Goal: Task Accomplishment & Management: Manage account settings

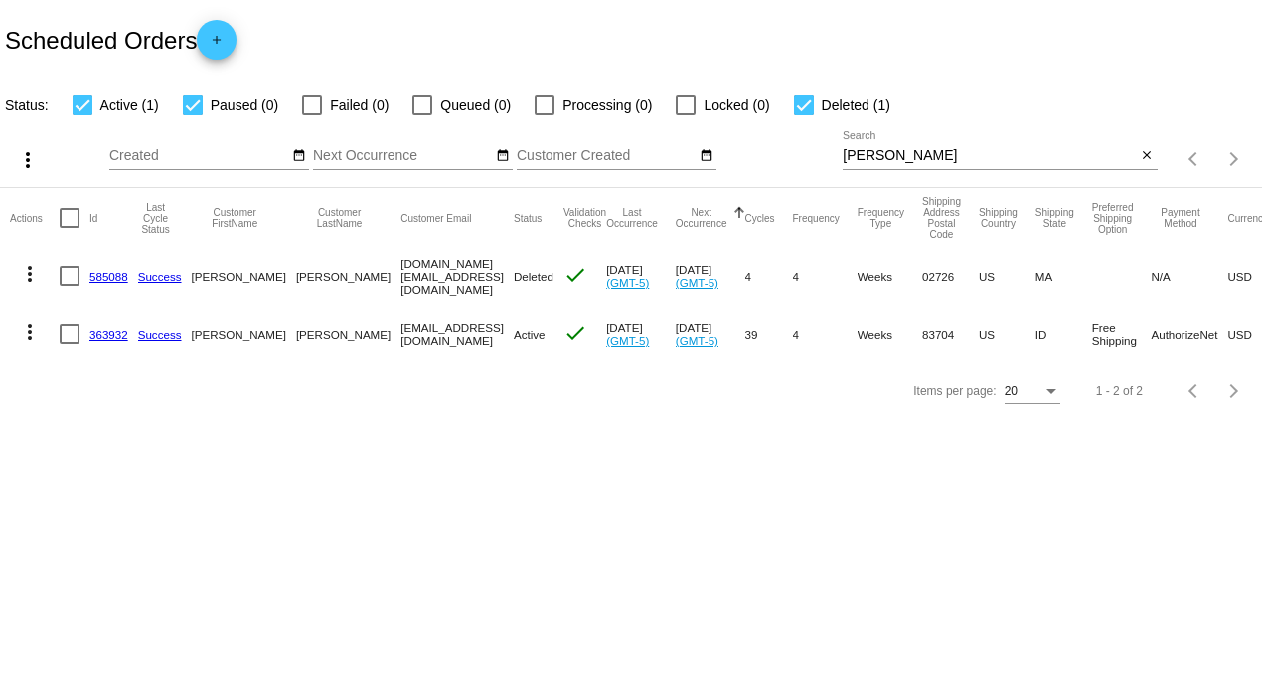
drag, startPoint x: 799, startPoint y: 103, endPoint x: 783, endPoint y: 116, distance: 20.5
click at [799, 104] on div at bounding box center [804, 105] width 20 height 20
click at [803, 115] on input "Deleted (1)" at bounding box center [803, 115] width 1 height 1
checkbox input "false"
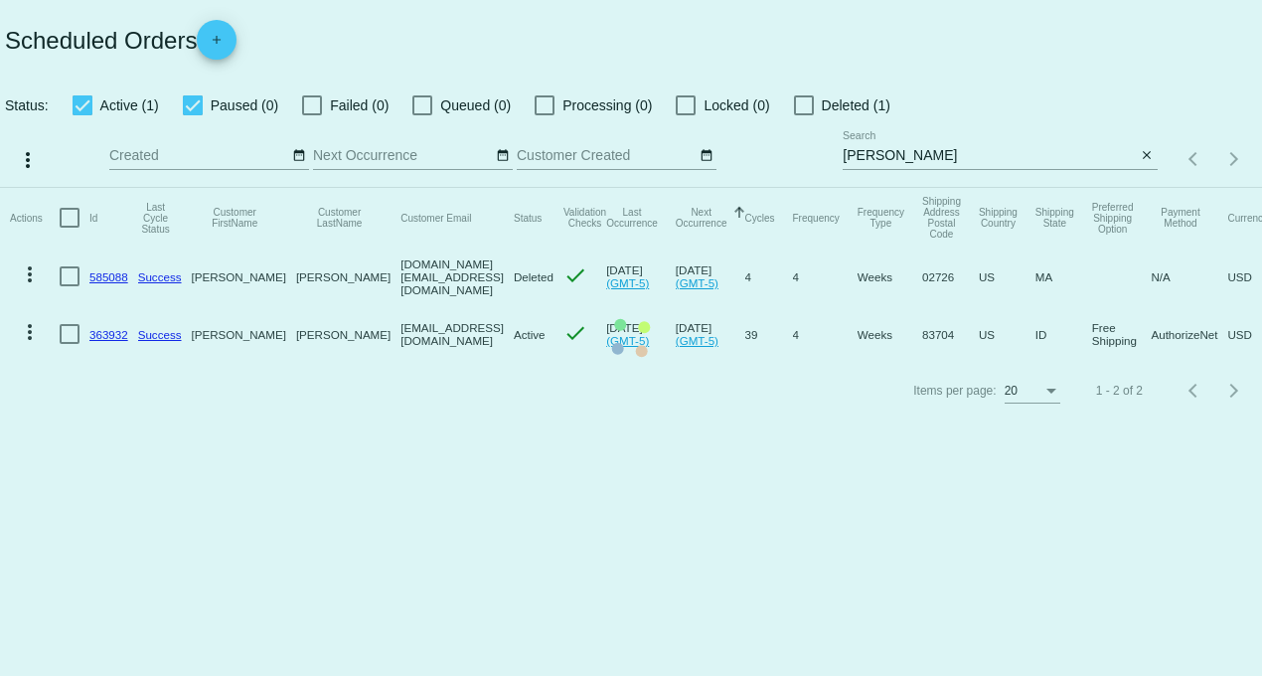
click at [191, 188] on mat-table "Actions Id Last Cycle Status Customer FirstName Customer LastName Customer Emai…" at bounding box center [631, 275] width 1262 height 175
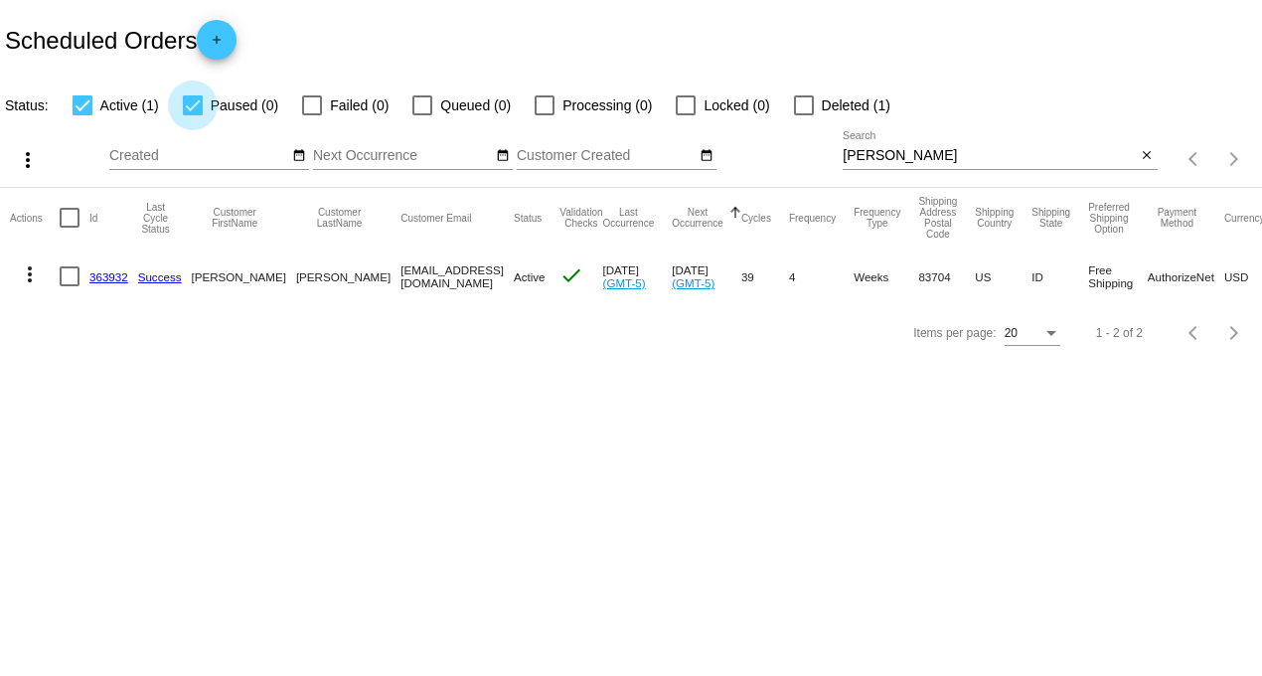
click at [189, 109] on div at bounding box center [193, 105] width 20 height 20
click at [192, 115] on input "Paused (0)" at bounding box center [192, 115] width 1 height 1
checkbox input "false"
drag, startPoint x: 876, startPoint y: 153, endPoint x: 723, endPoint y: 150, distance: 153.1
click at [729, 151] on div "more_vert Aug Jan Feb Mar [DATE]" at bounding box center [631, 152] width 1262 height 71
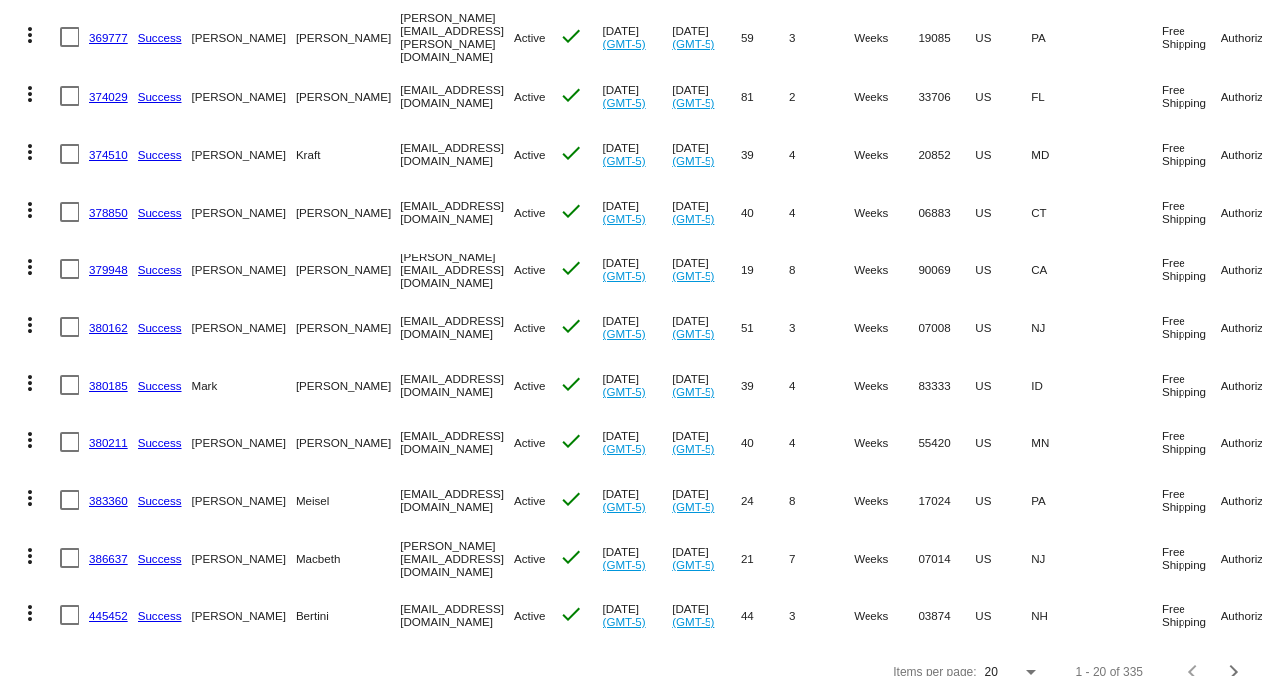
scroll to position [797, 0]
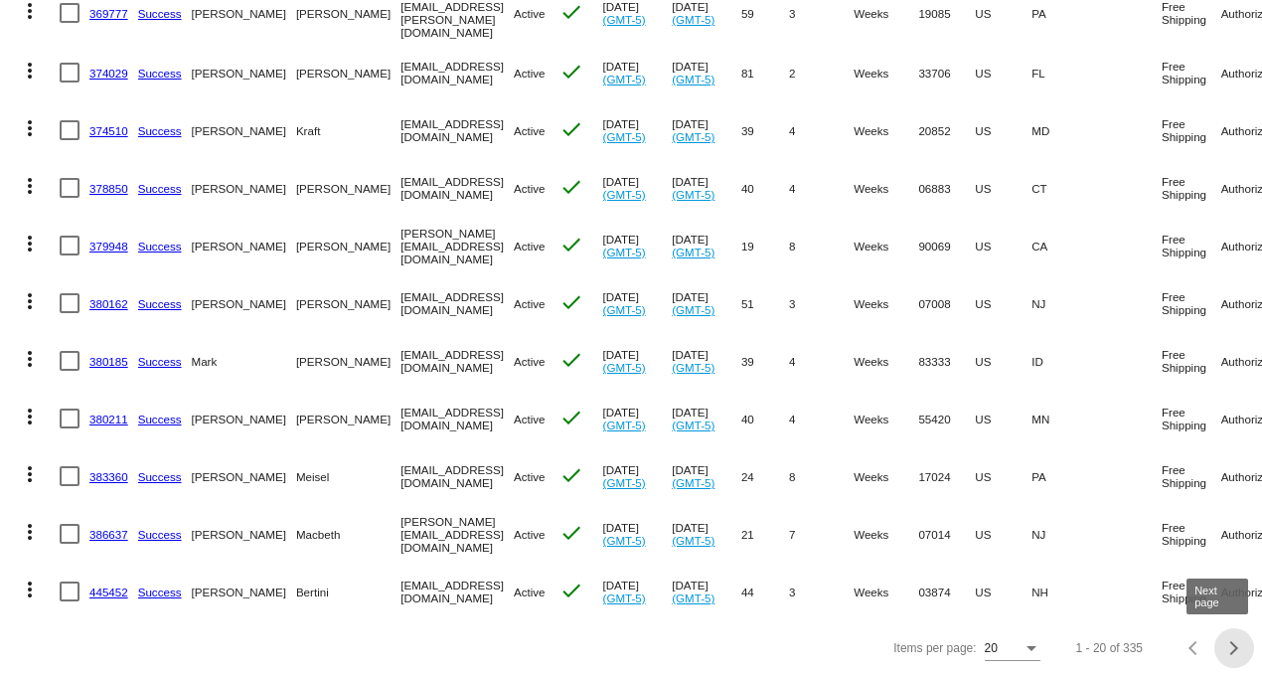
click at [1215, 653] on button "Next page" at bounding box center [1235, 648] width 40 height 40
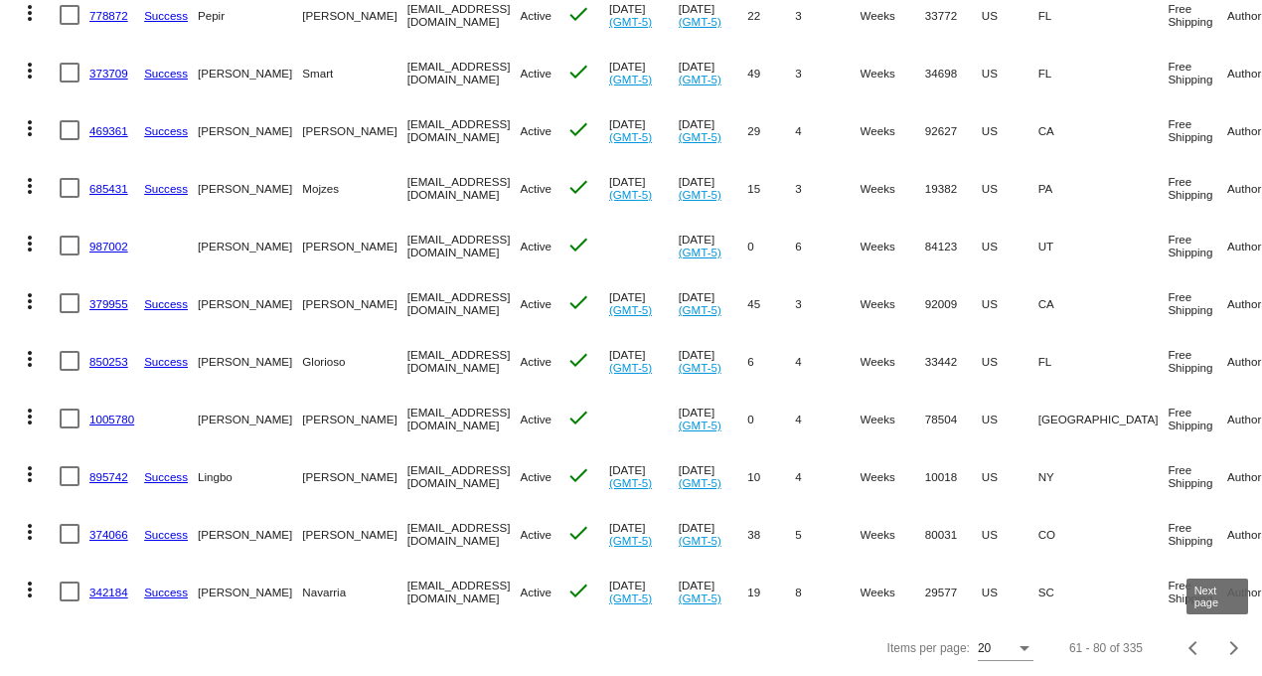
click at [1225, 653] on div "Next page" at bounding box center [1232, 648] width 14 height 14
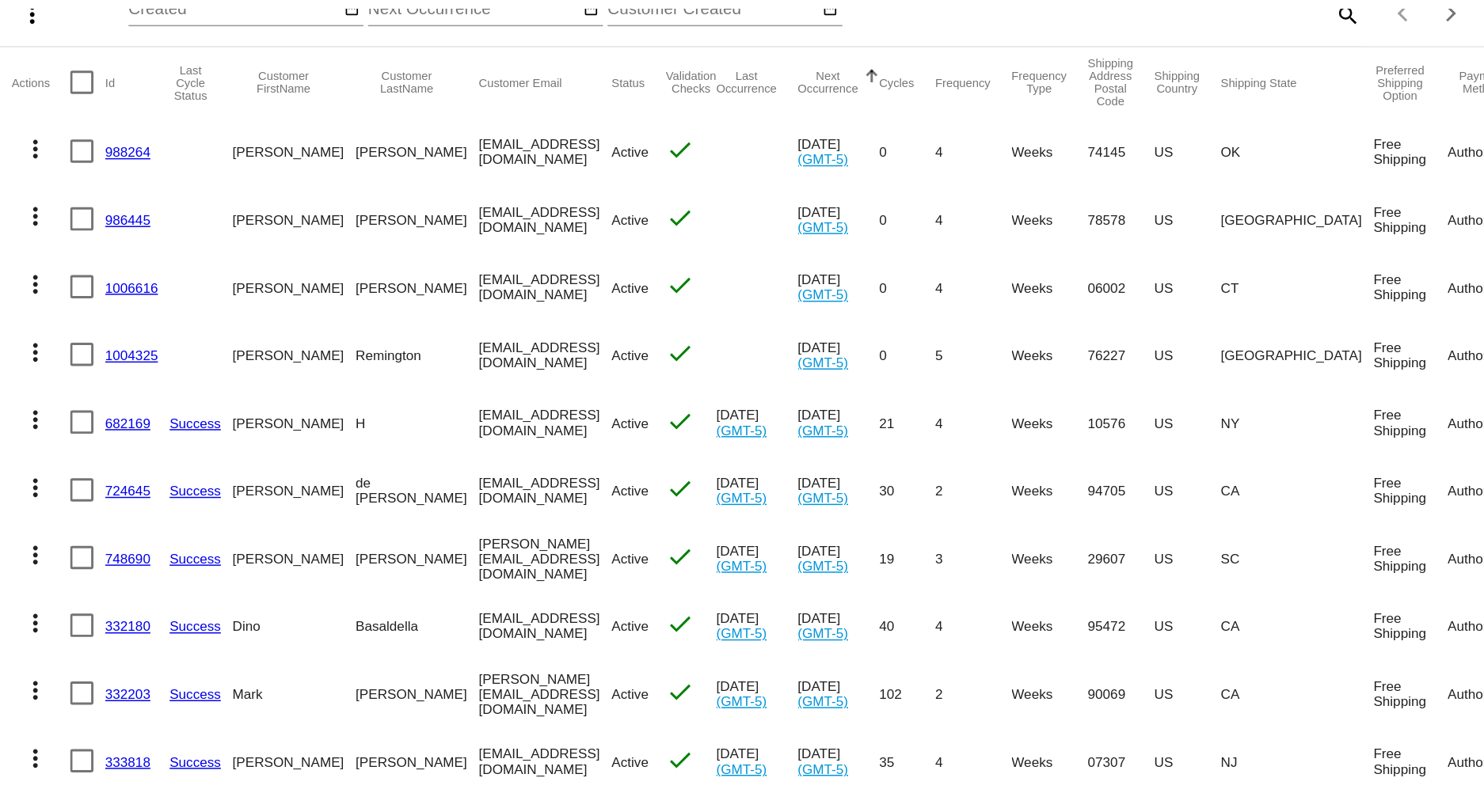
scroll to position [0, 0]
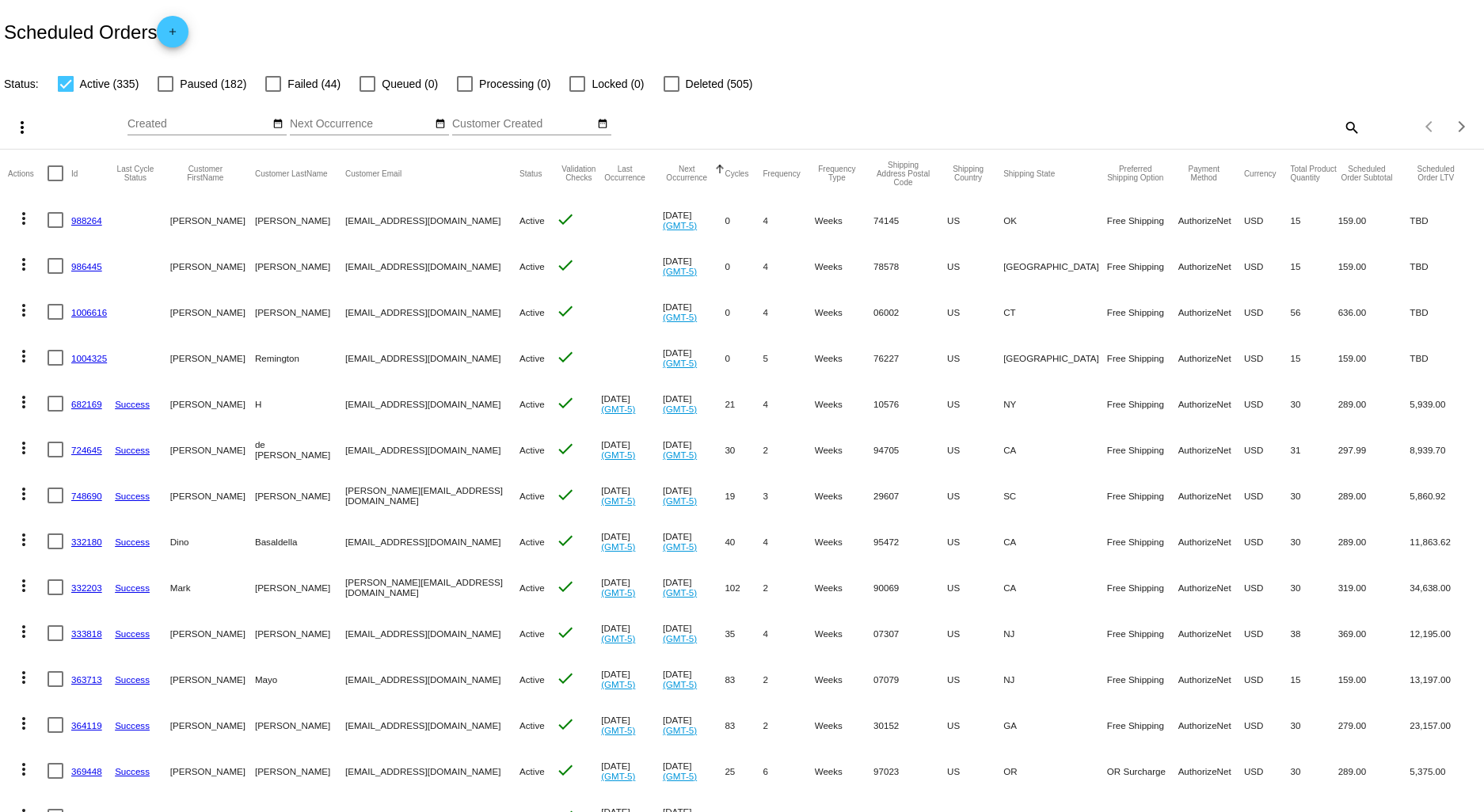
click at [1004, 131] on mat-icon "search" at bounding box center [1351, 127] width 19 height 25
click at [1004, 121] on input "Search" at bounding box center [1176, 124] width 370 height 13
type input "[PERSON_NAME]"
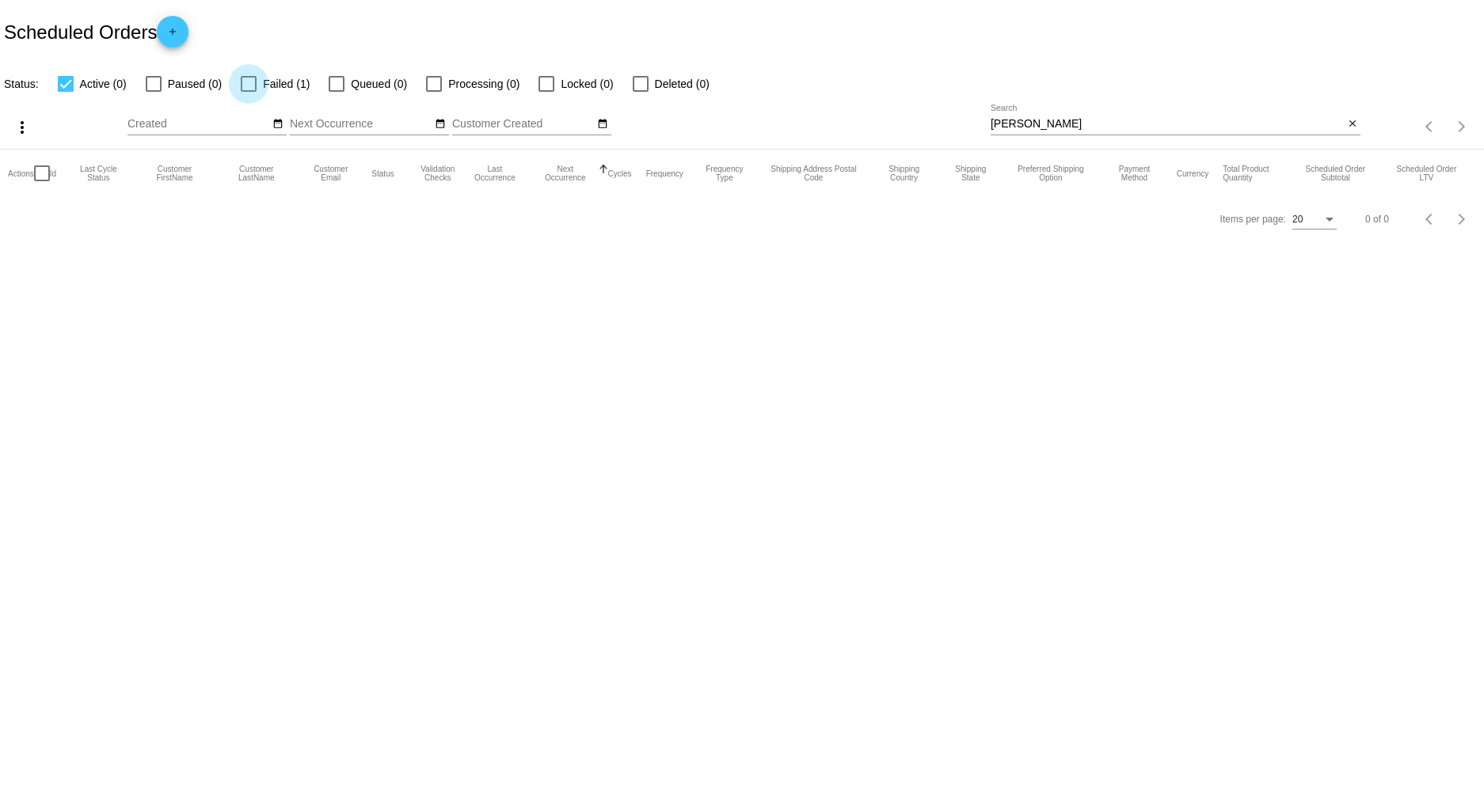
click at [249, 77] on div at bounding box center [249, 84] width 16 height 16
click at [249, 92] on input "Failed (1)" at bounding box center [248, 92] width 1 height 1
checkbox input "true"
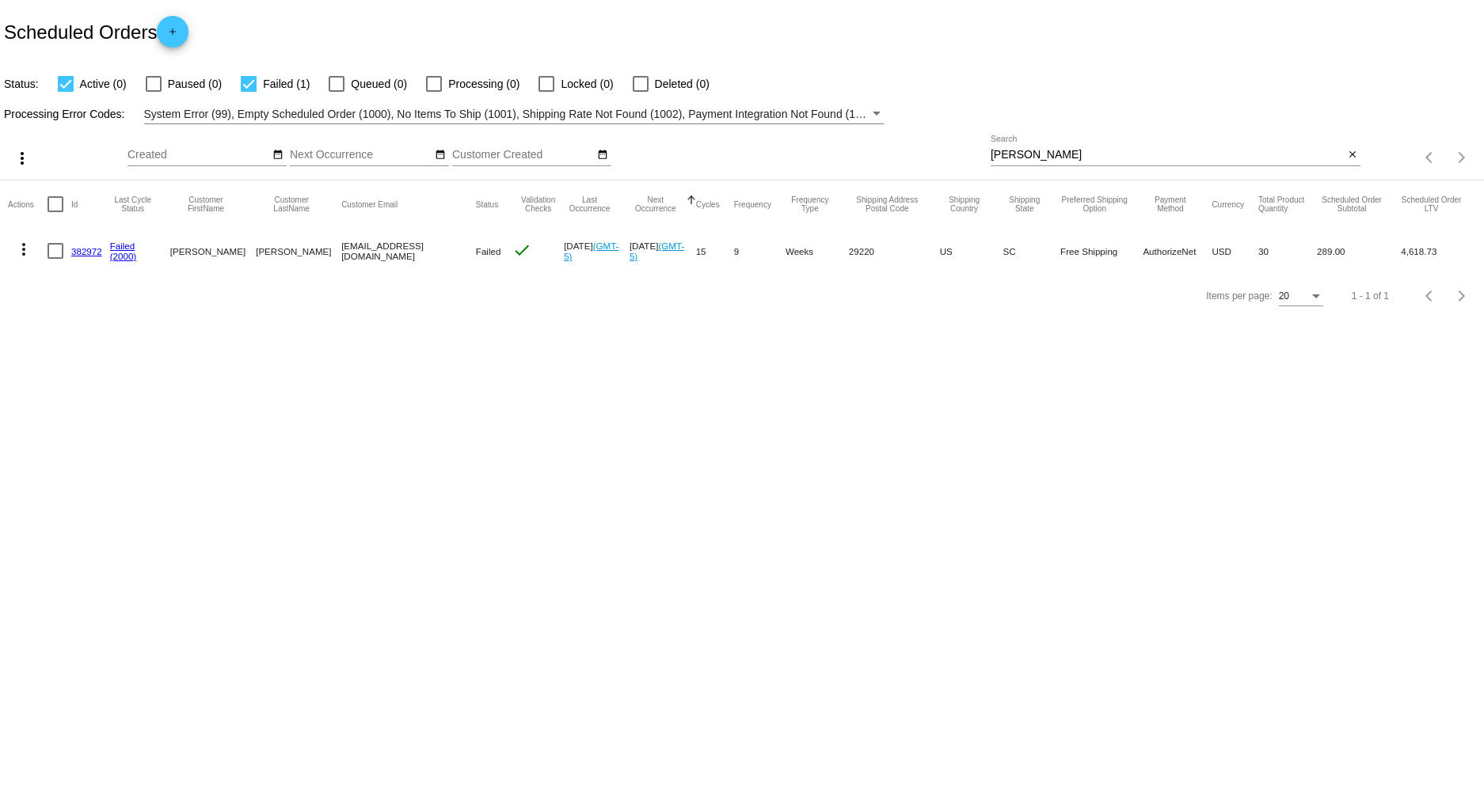
click at [88, 254] on link "382972" at bounding box center [86, 251] width 31 height 10
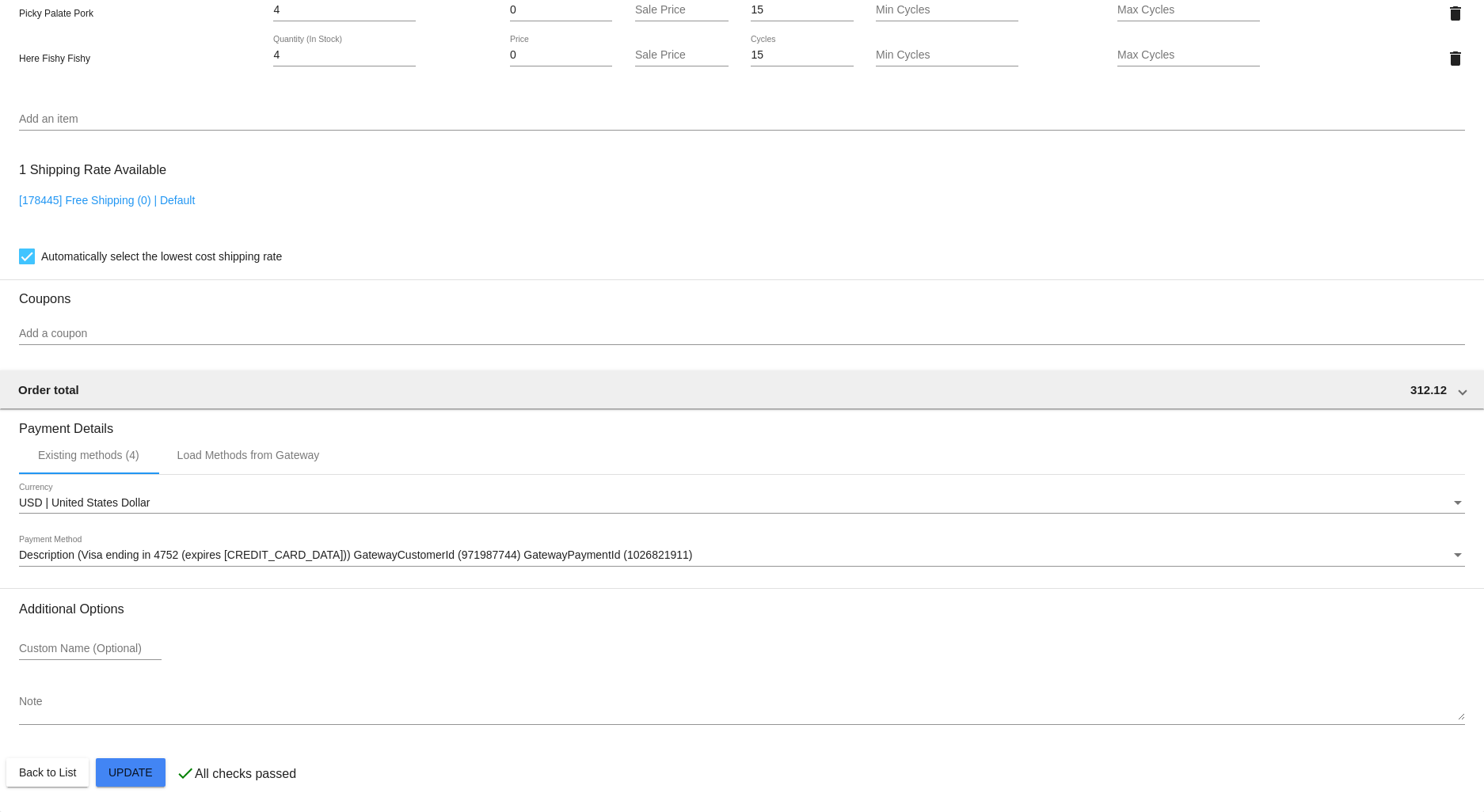
scroll to position [1509, 0]
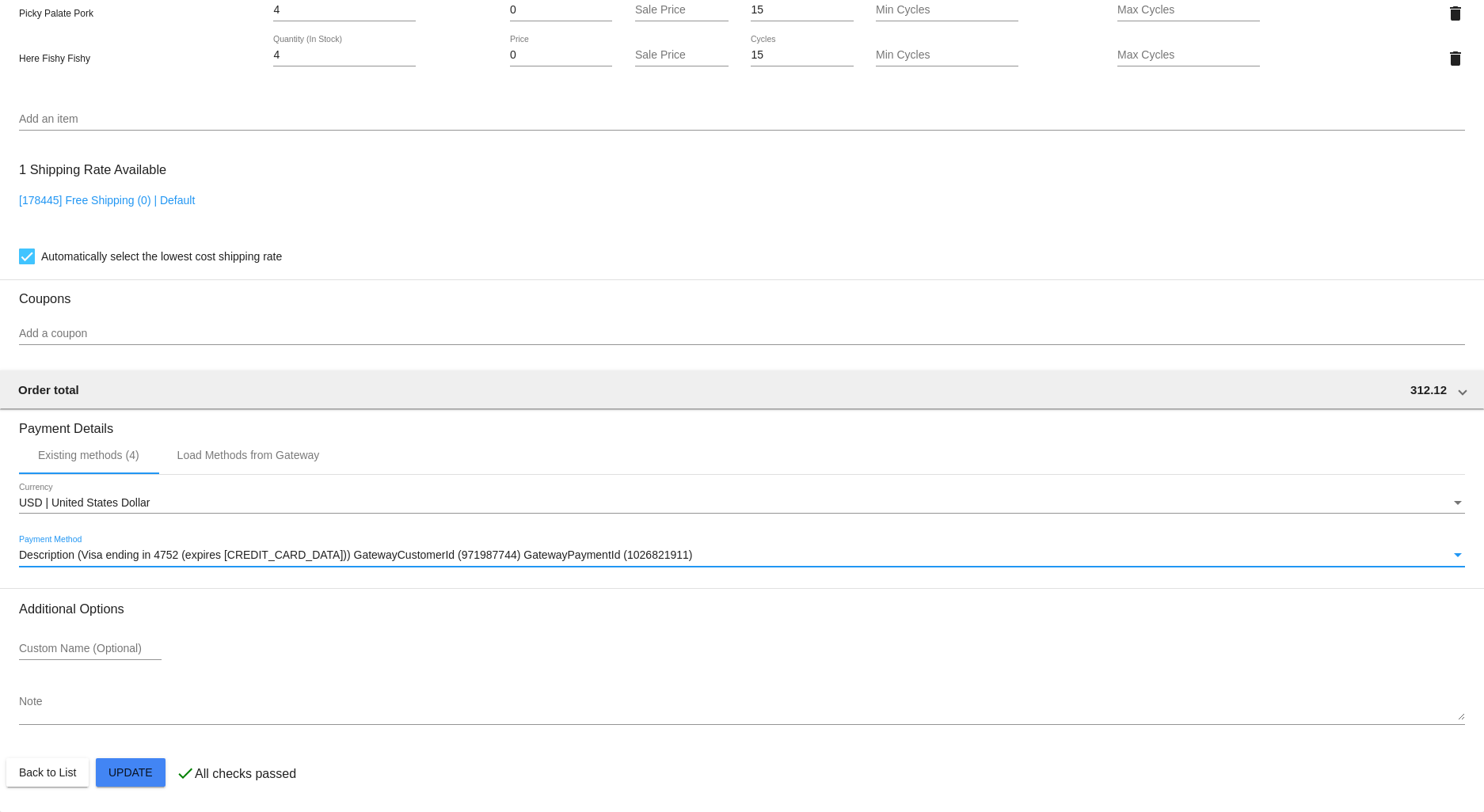
click at [202, 537] on span "Description (Visa ending in 4752 (expires [CREDIT_CARD_DATA])) GatewayCustomerI…" at bounding box center [356, 555] width 674 height 13
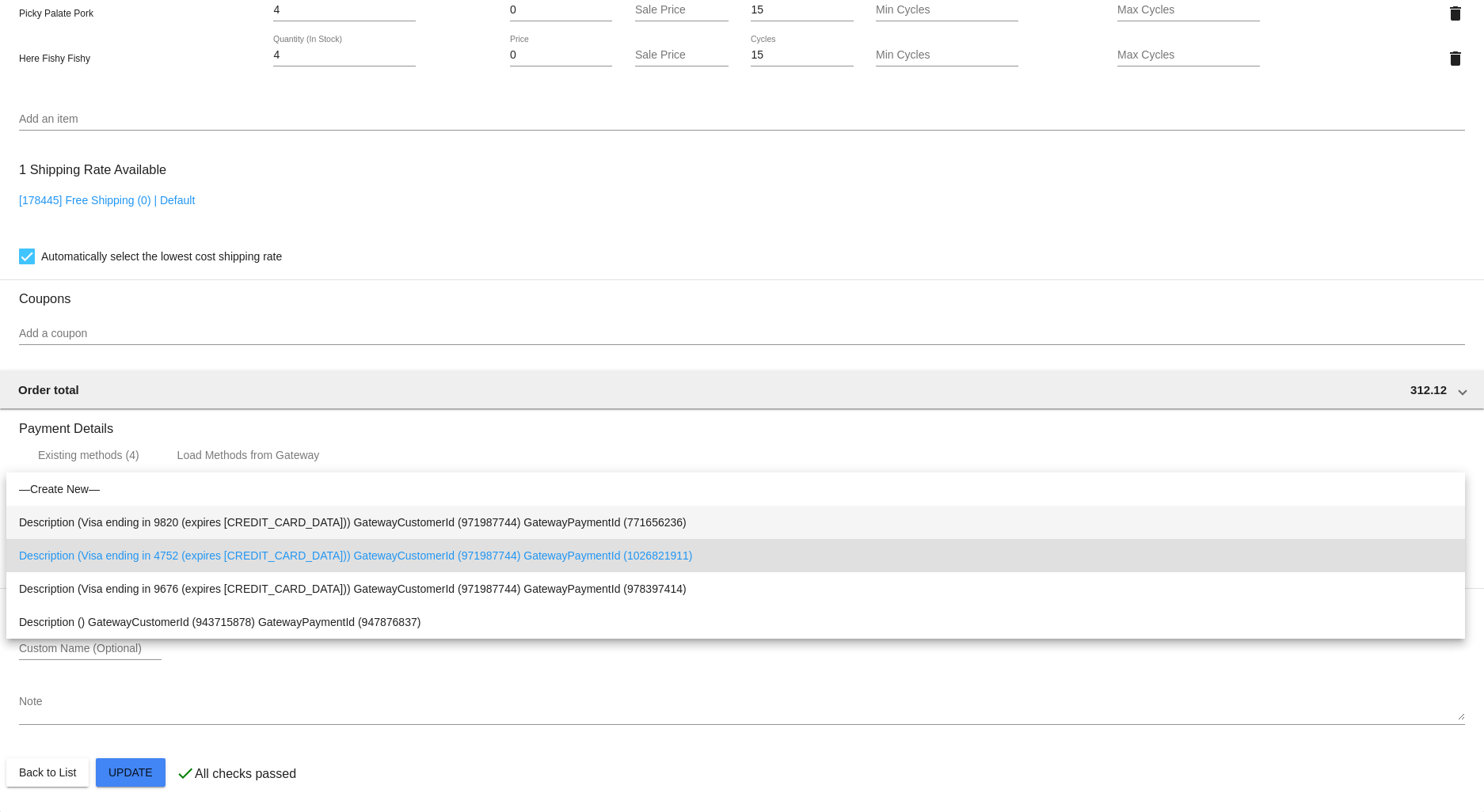
click at [186, 527] on span "Description (Visa ending in 9820 (expires [CREDIT_CARD_DATA])) GatewayCustomerI…" at bounding box center [735, 522] width 1433 height 33
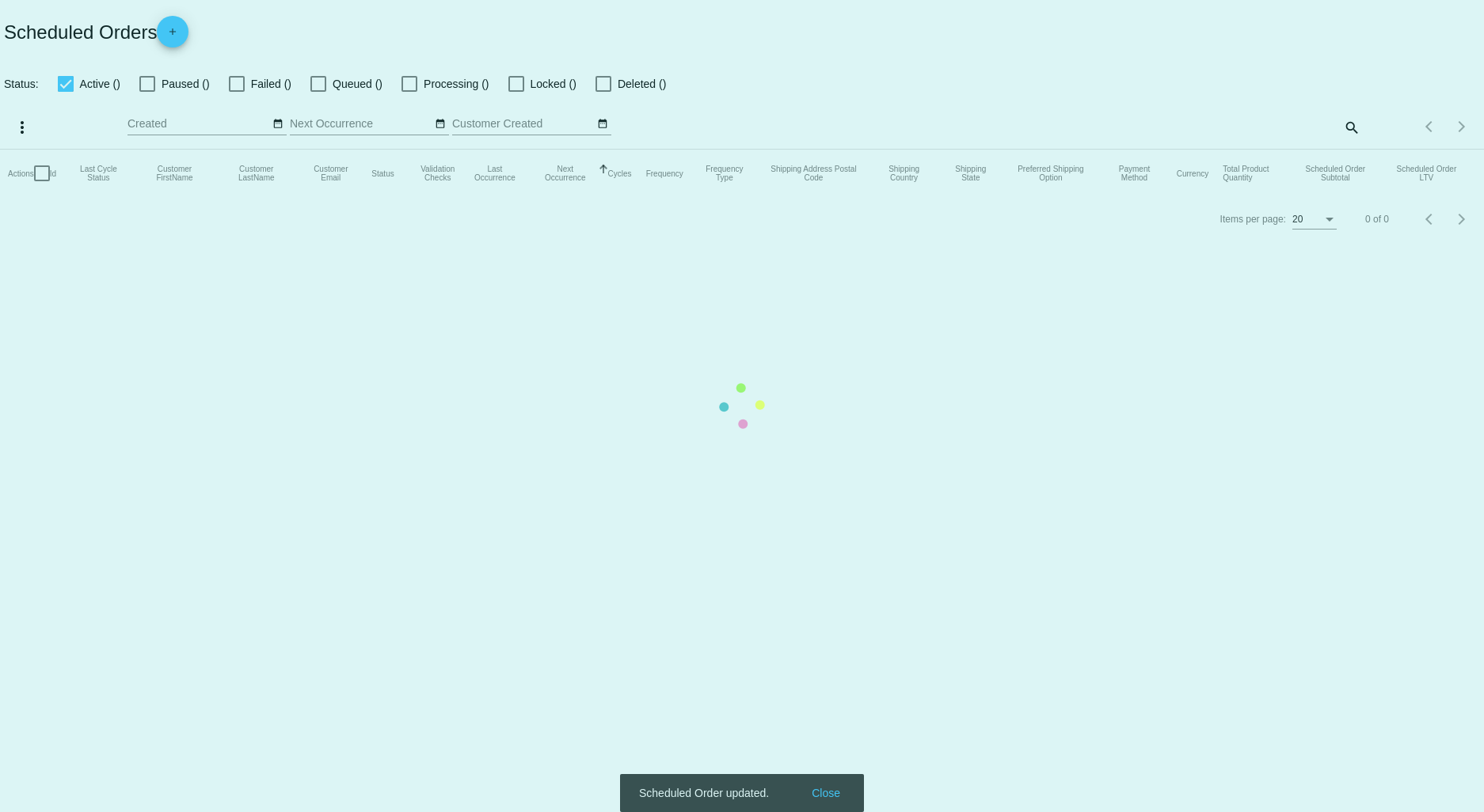
checkbox input "true"
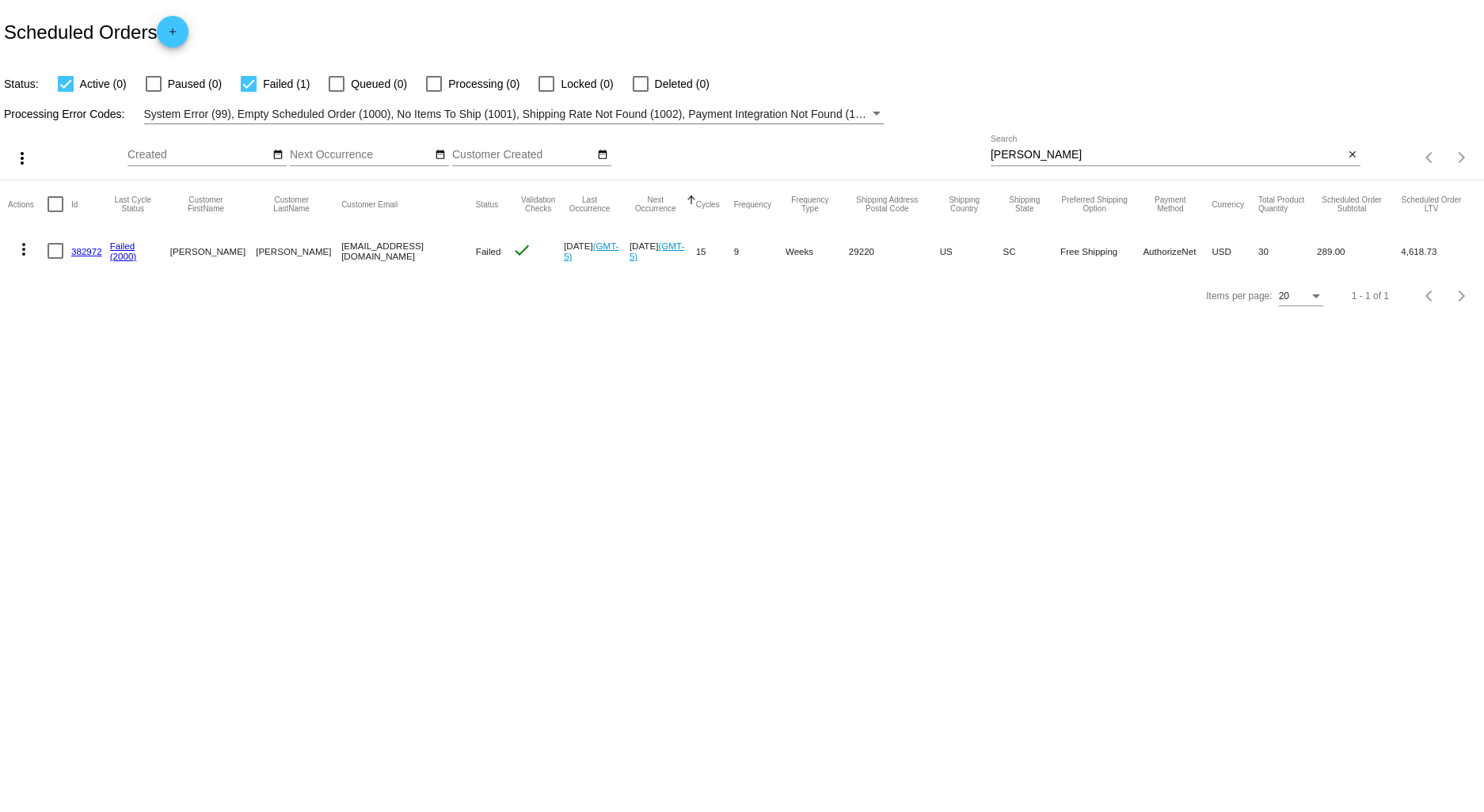
click at [80, 253] on link "382972" at bounding box center [86, 251] width 31 height 10
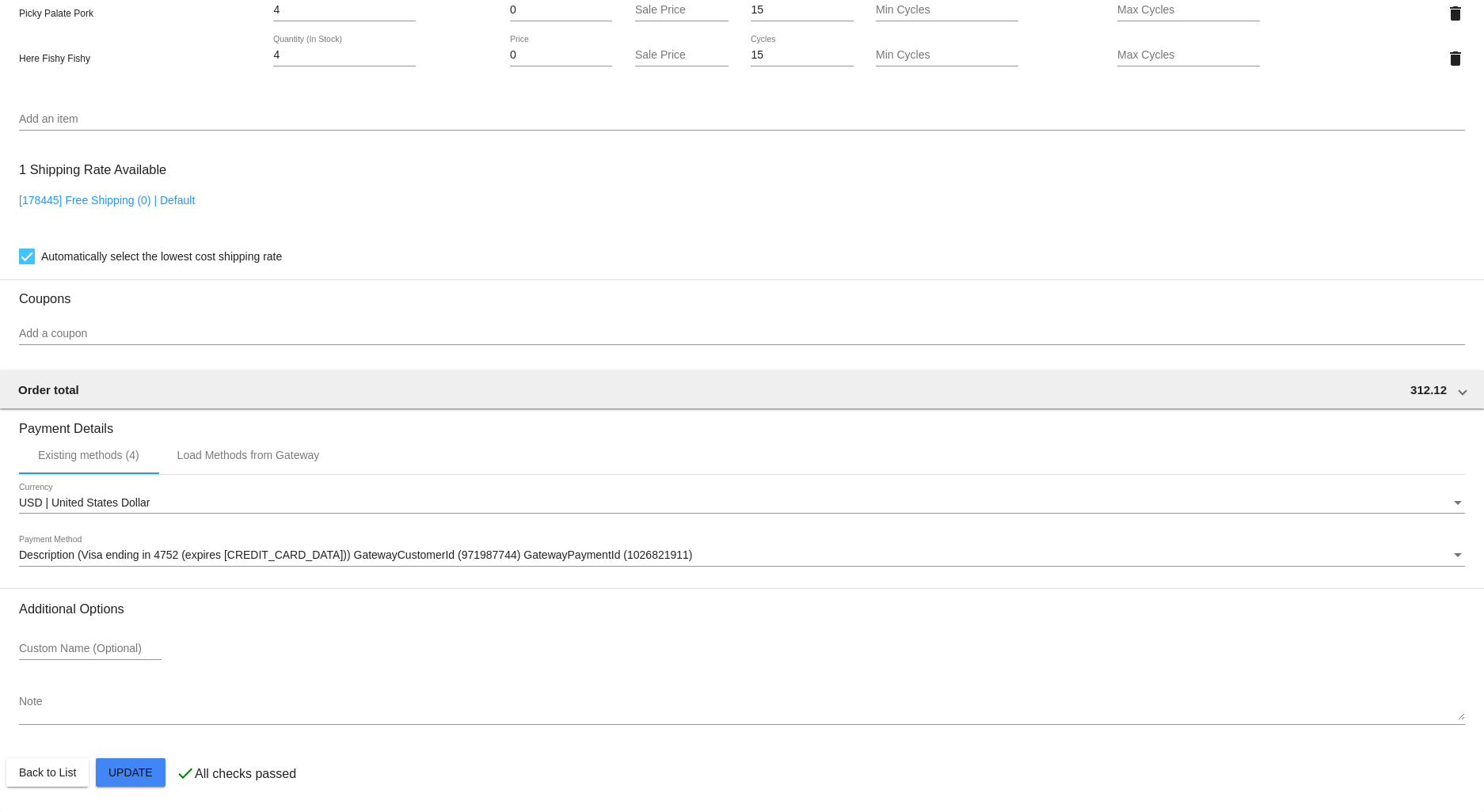
scroll to position [1509, 0]
click at [123, 537] on span "Description (Visa ending in 4752 (expires [CREDIT_CARD_DATA])) GatewayCustomerI…" at bounding box center [356, 555] width 674 height 13
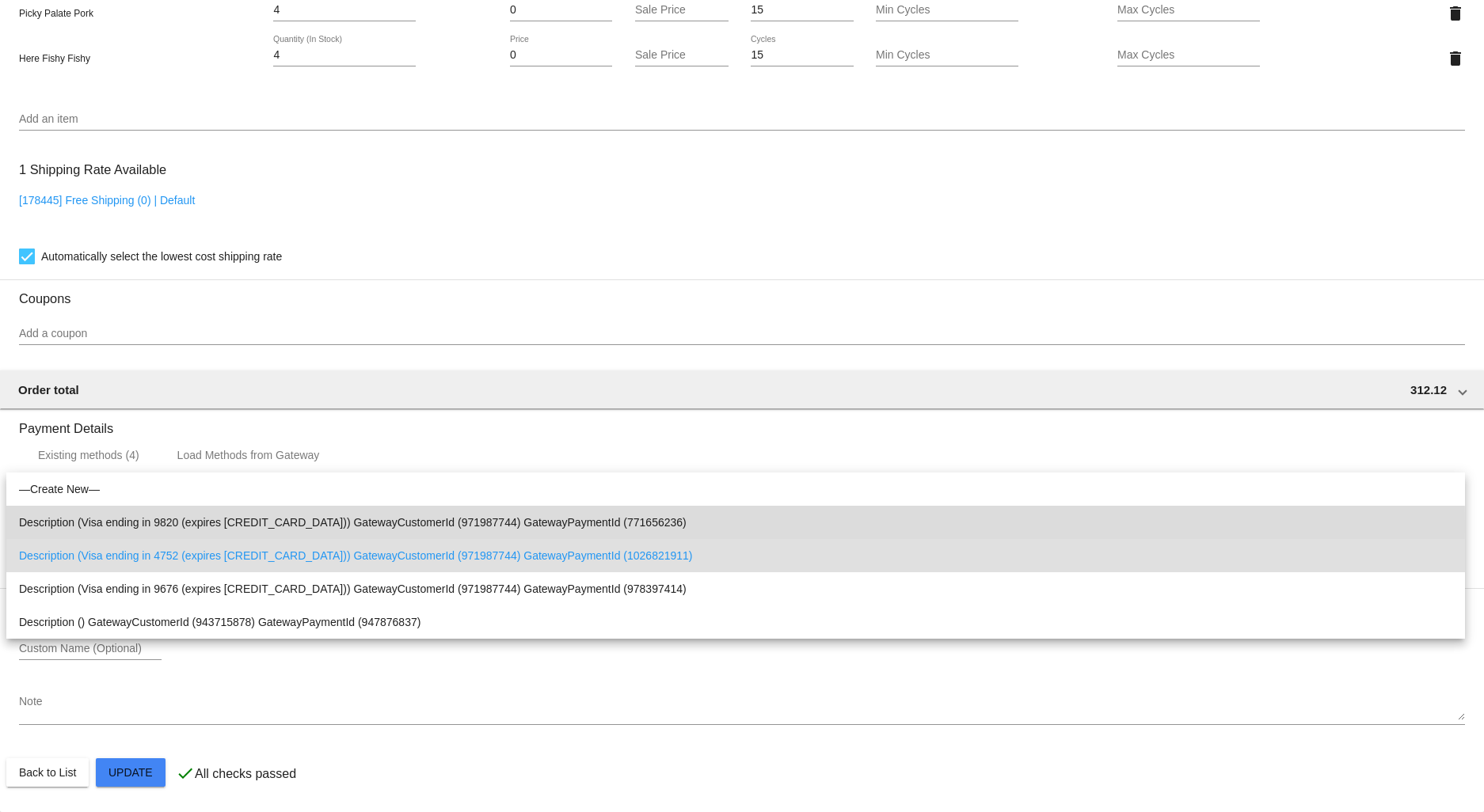
click at [120, 525] on span "Description (Visa ending in 9820 (expires [CREDIT_CARD_DATA])) GatewayCustomerI…" at bounding box center [735, 522] width 1433 height 33
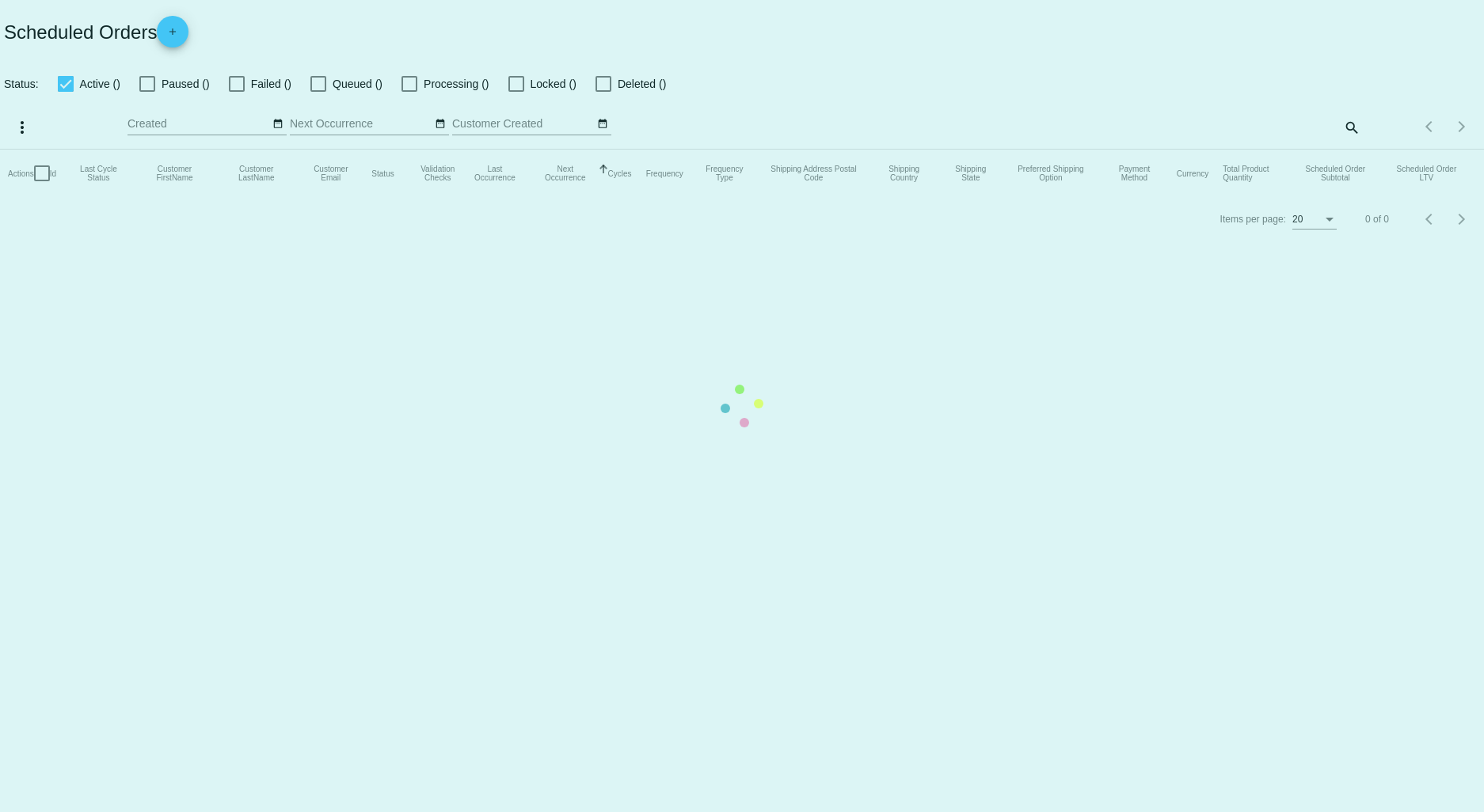
checkbox input "true"
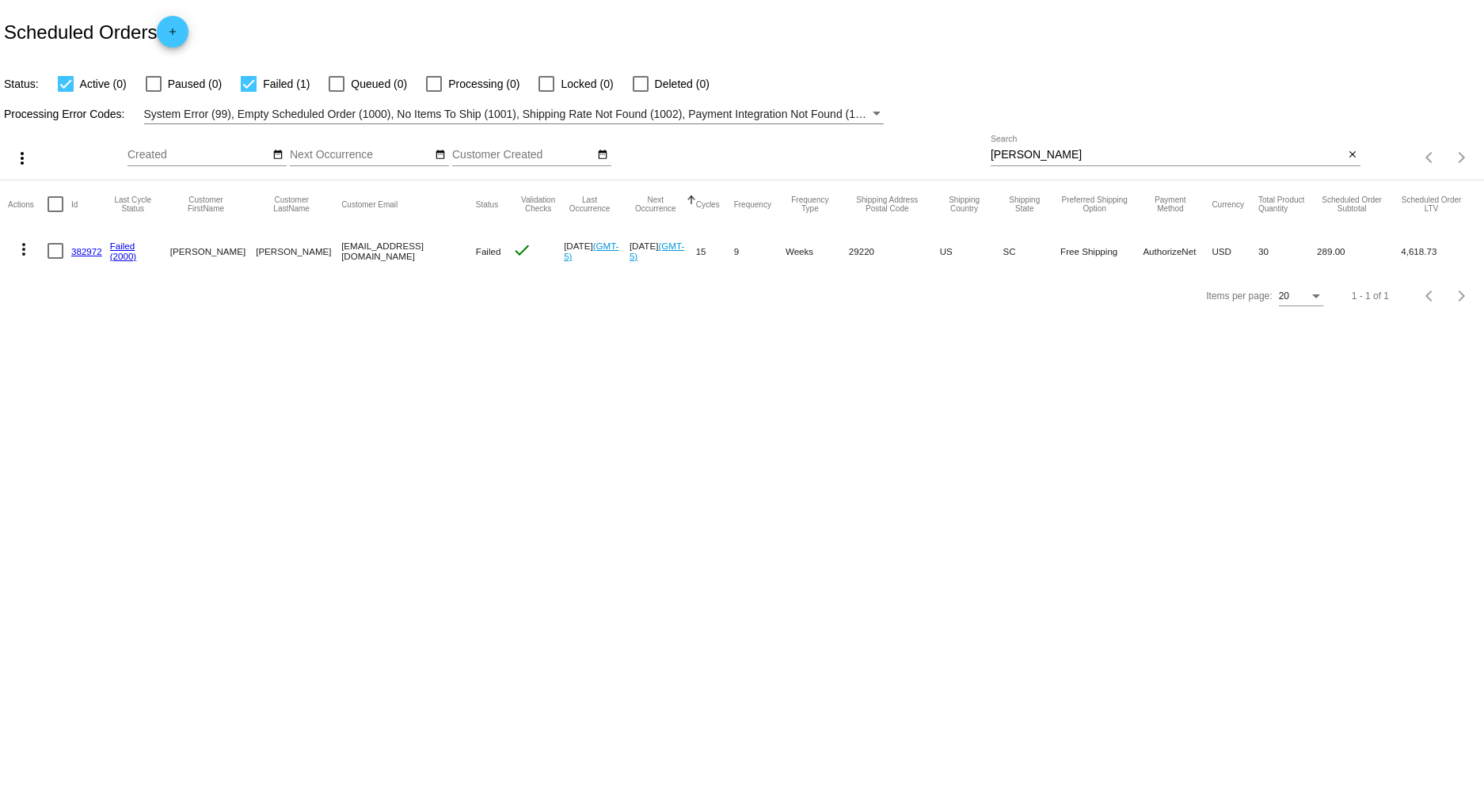
click at [82, 251] on link "382972" at bounding box center [86, 251] width 31 height 10
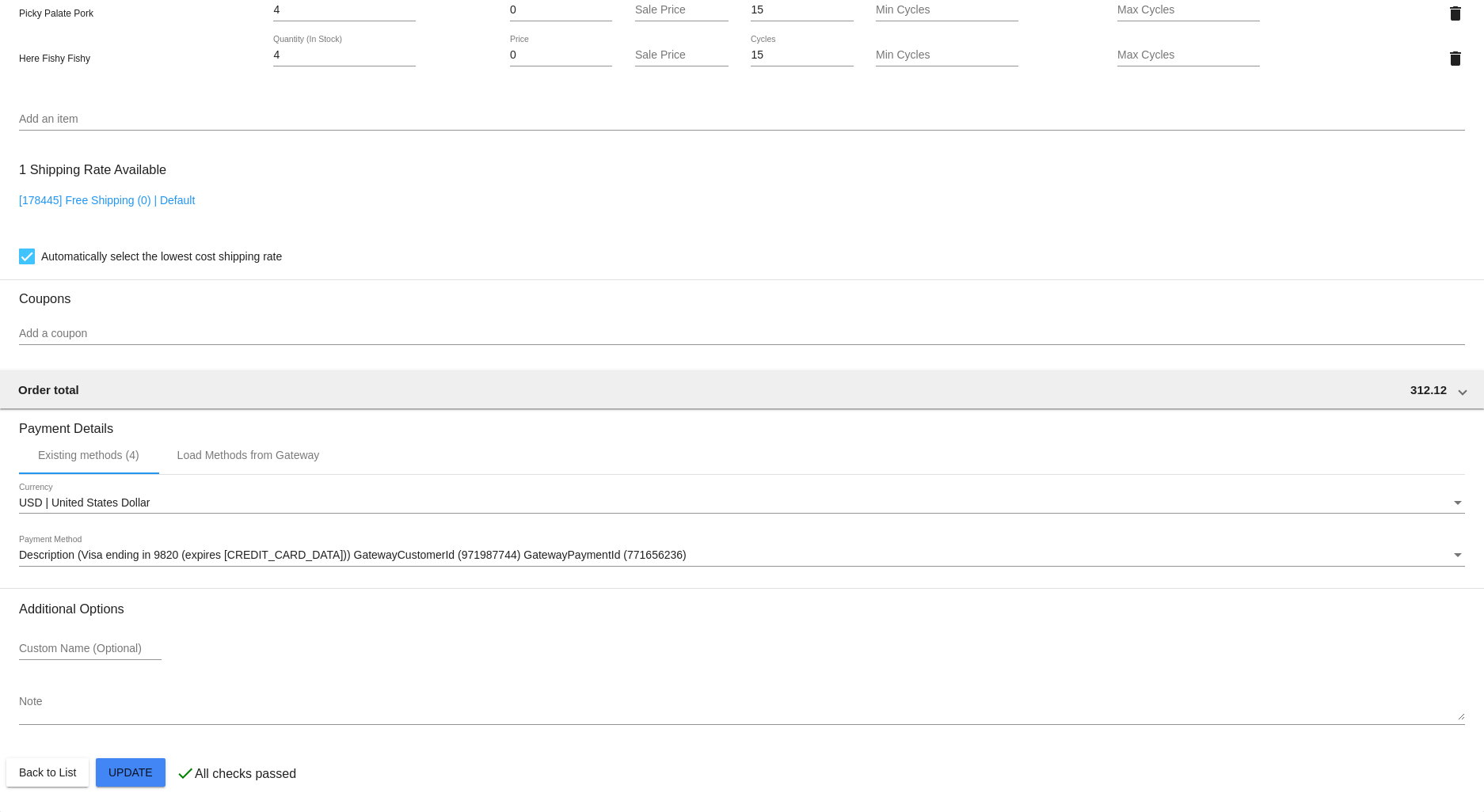
scroll to position [1509, 0]
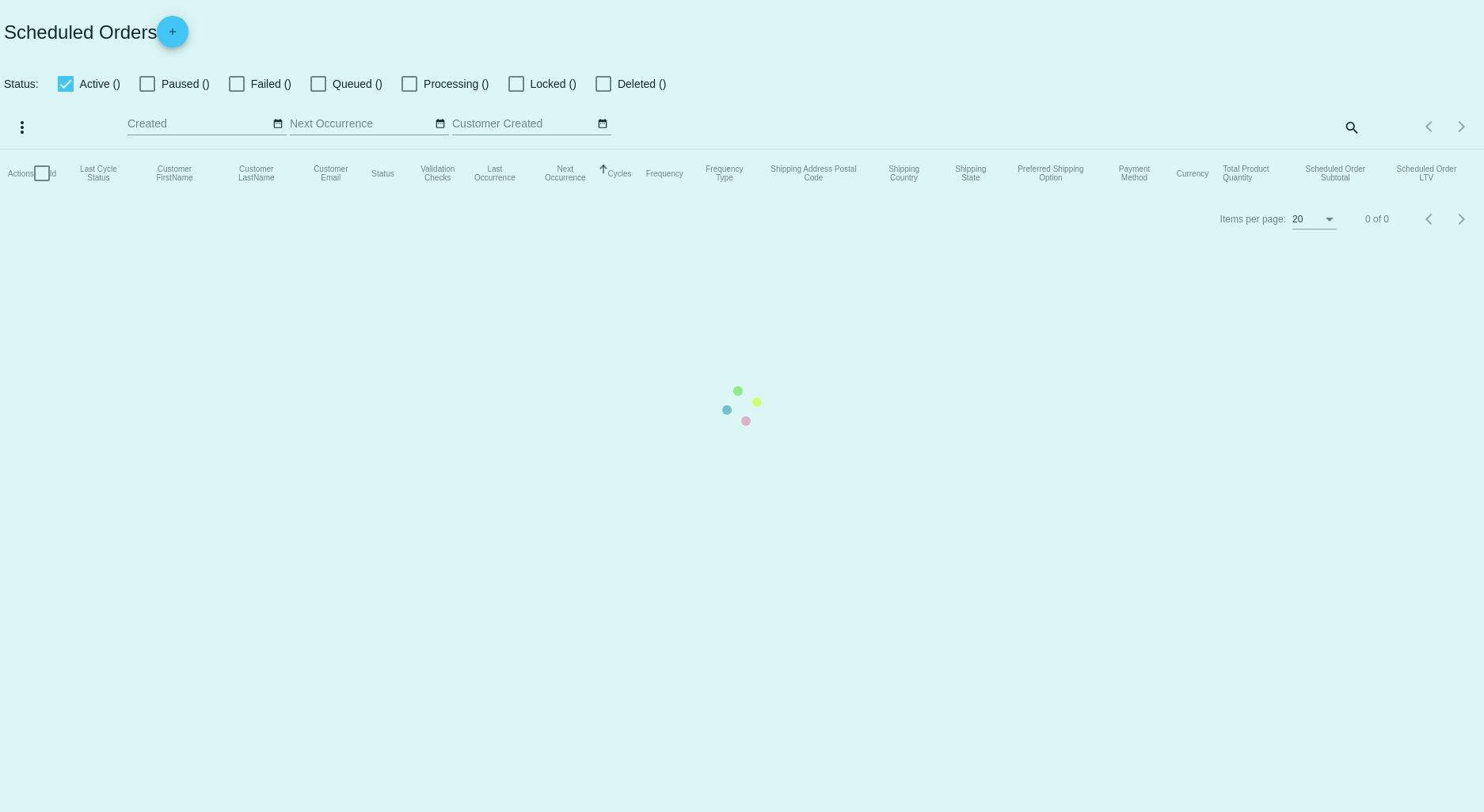
checkbox input "true"
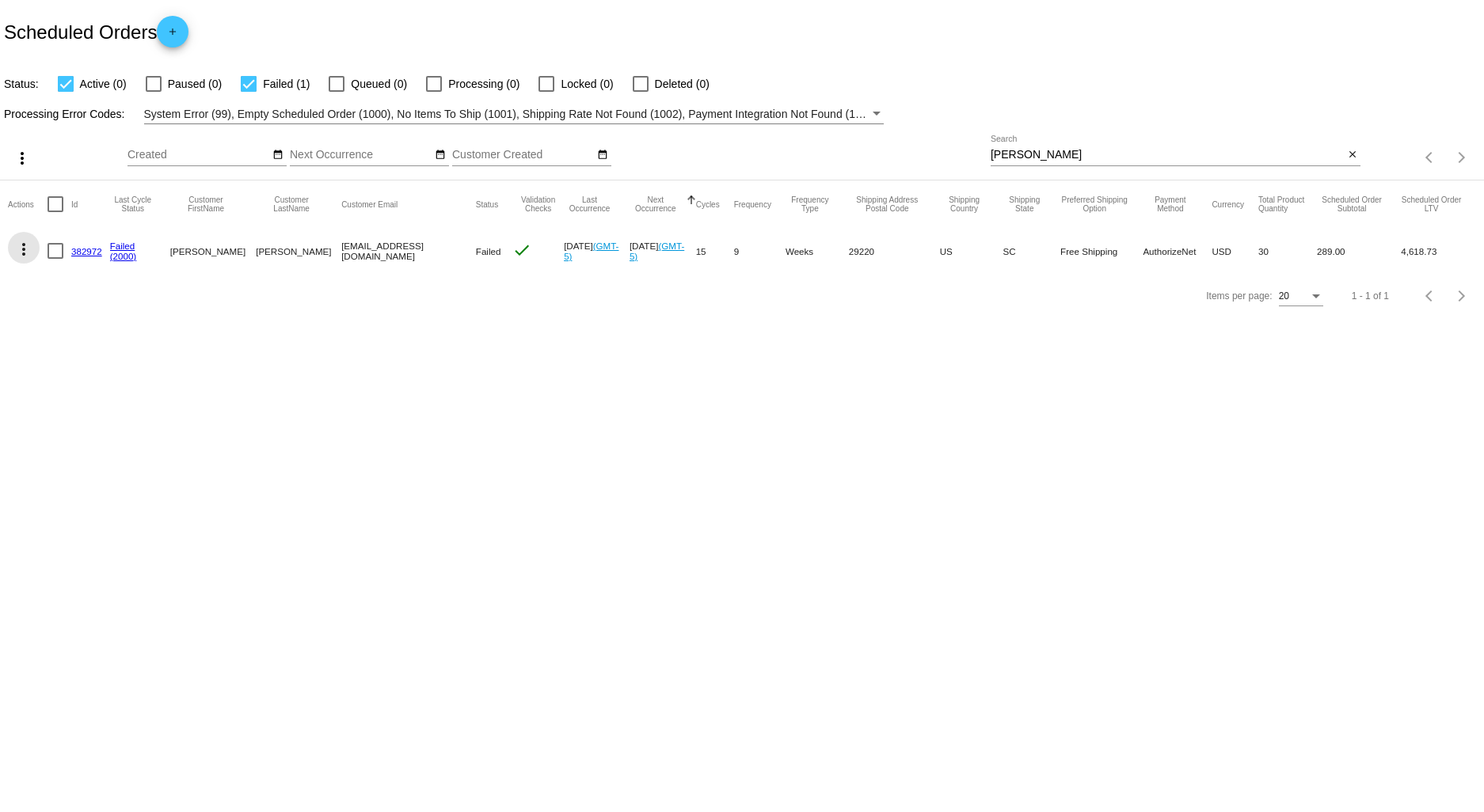
click at [27, 249] on mat-icon "more_vert" at bounding box center [24, 249] width 19 height 19
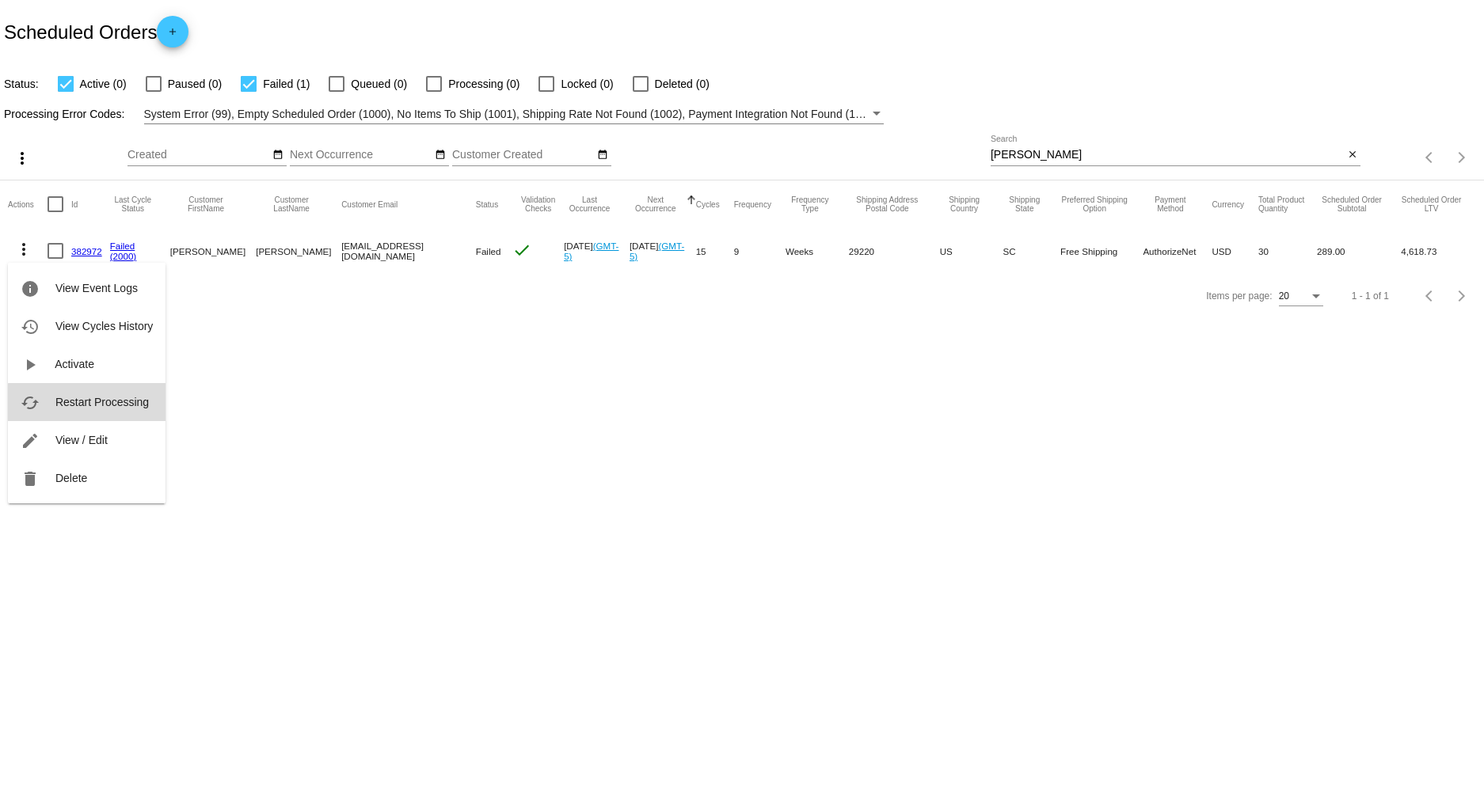
click at [104, 405] on span "Restart Processing" at bounding box center [102, 402] width 93 height 13
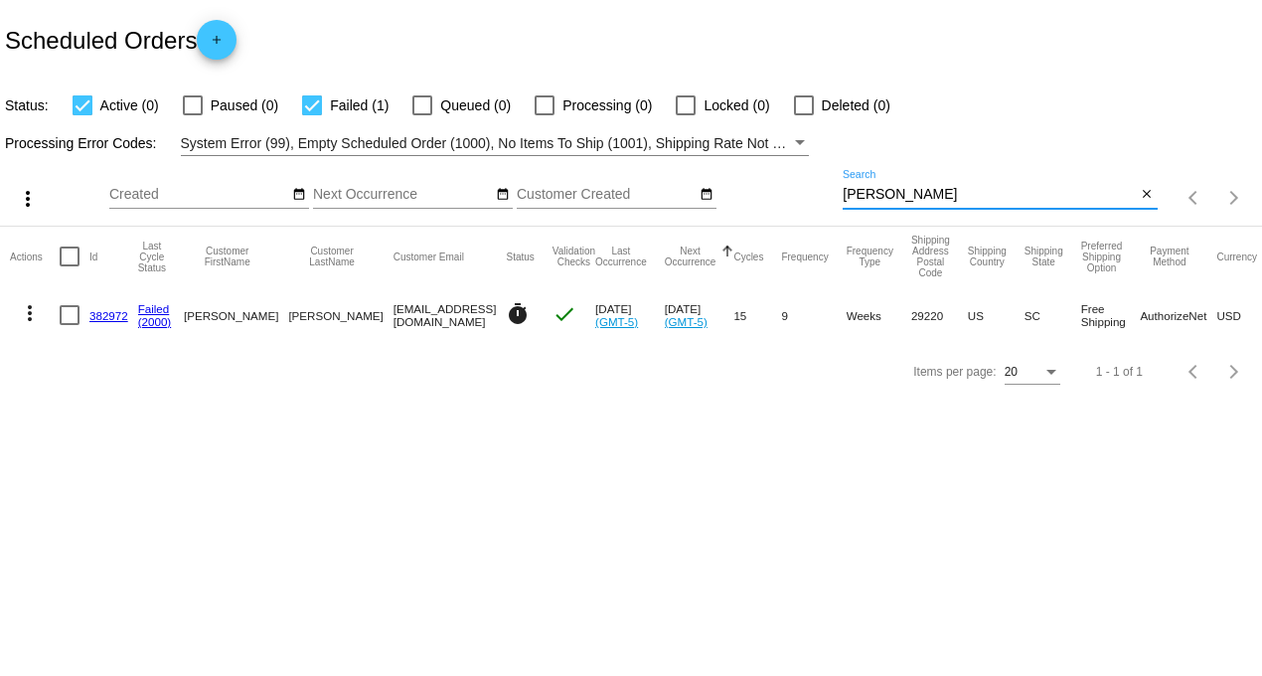
drag, startPoint x: 916, startPoint y: 197, endPoint x: 550, endPoint y: 190, distance: 365.9
click at [552, 190] on div "more_vert Aug Jan Feb Mar [DATE]" at bounding box center [631, 191] width 1262 height 71
type input "bowlin"
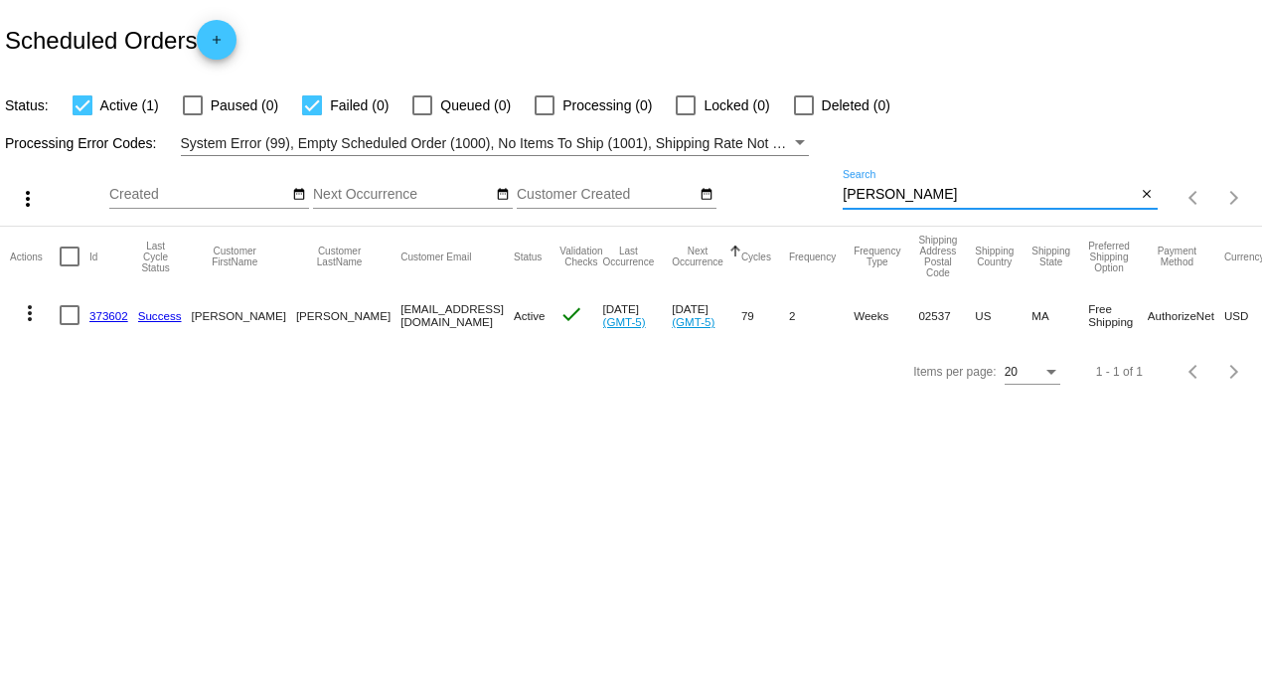
click at [109, 319] on link "373602" at bounding box center [108, 315] width 39 height 13
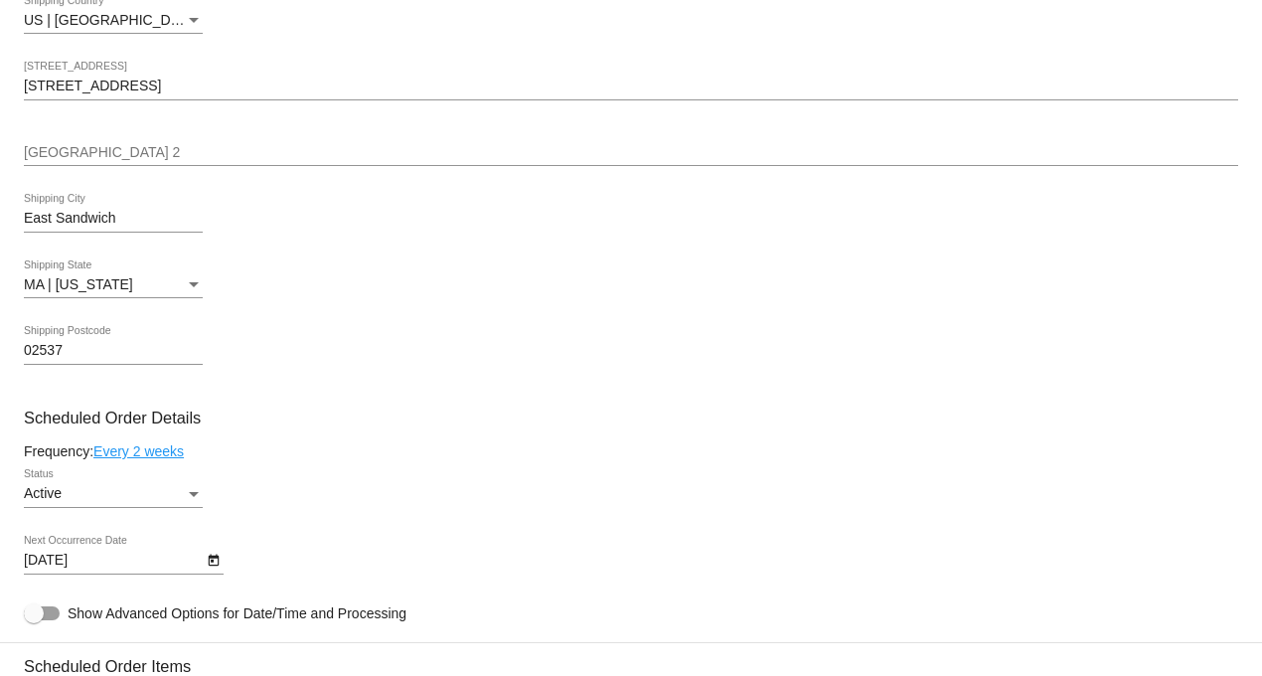
scroll to position [772, 0]
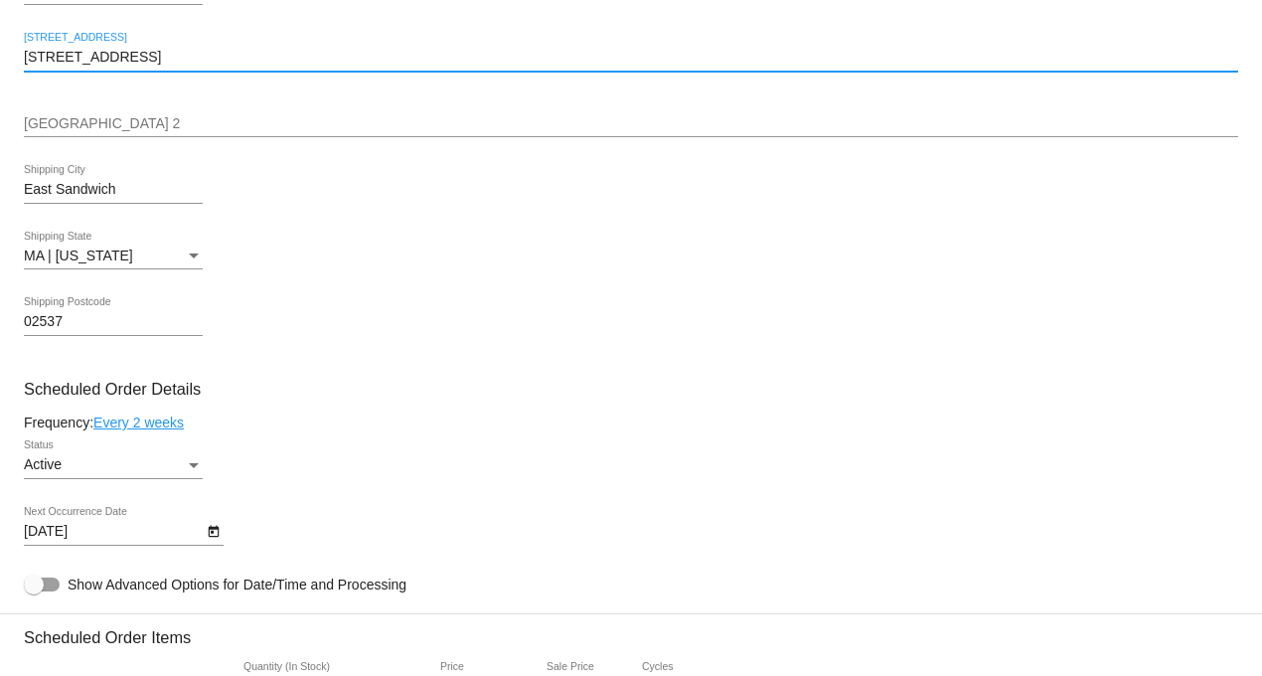
drag, startPoint x: 135, startPoint y: 68, endPoint x: -58, endPoint y: 65, distance: 192.9
click at [0, 65] on html "arrow_back Scheduled Order #373602 Active more_vert Last Processing Cycle ID: 3…" at bounding box center [631, 338] width 1262 height 676
paste input "273 Mountain Ave."
type input "273 Mountain Ave."
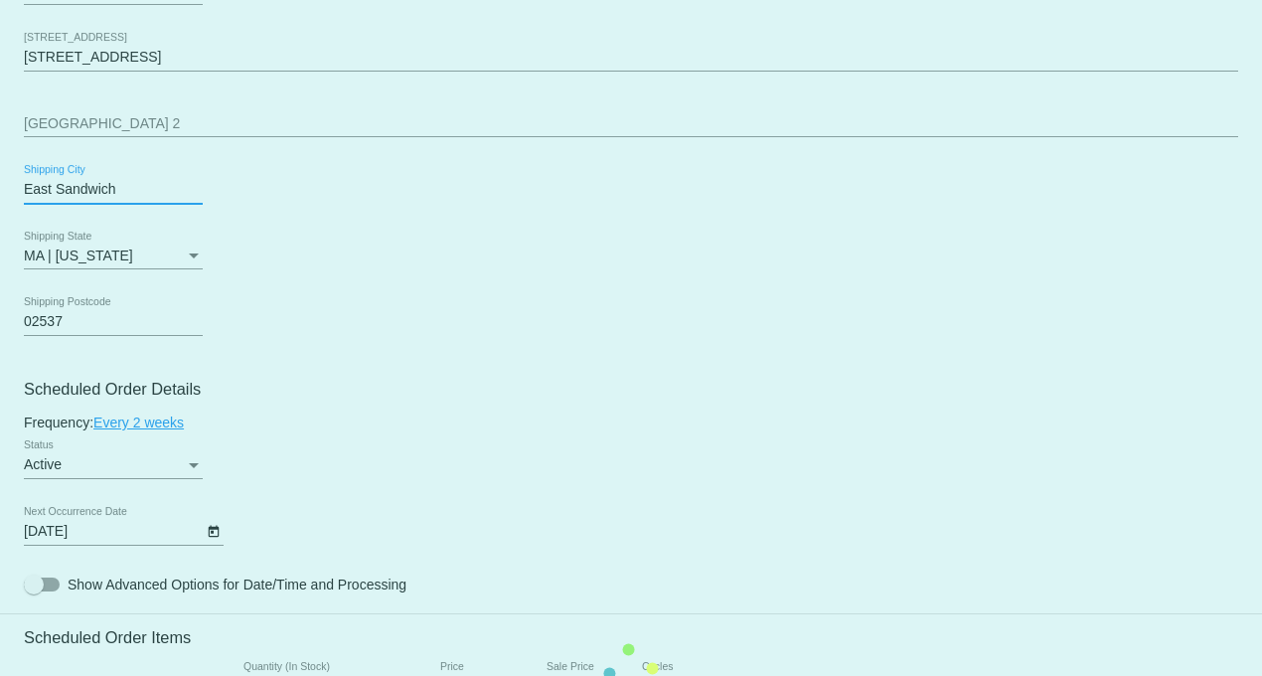
drag, startPoint x: 124, startPoint y: 196, endPoint x: -47, endPoint y: 202, distance: 171.1
click at [0, 202] on html "arrow_back Scheduled Order #373602 Active more_vert Last Processing Cycle ID: 3…" at bounding box center [631, 338] width 1262 height 676
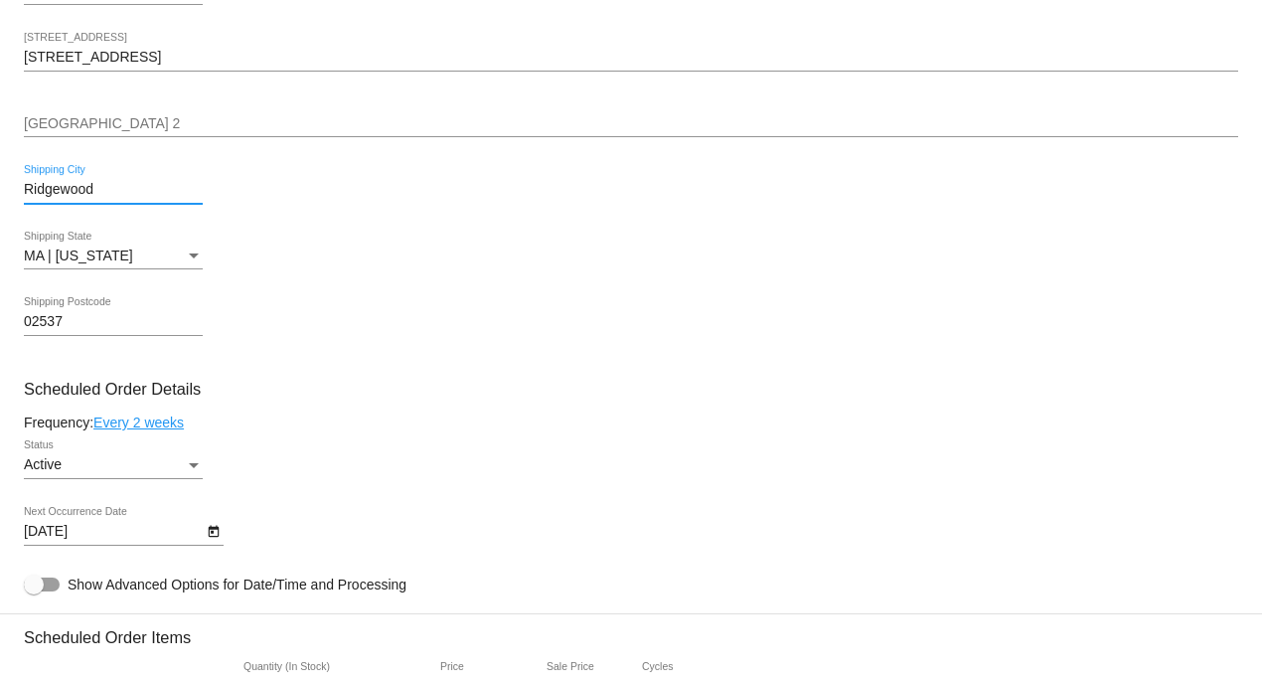
type input "Ridgewood"
click at [190, 259] on mat-card "Customer 1224139: Nancy Bowlin nancbw@aol.com Customer Shipping Enter Shipping …" at bounding box center [631, 671] width 1262 height 2044
click at [192, 260] on div "Shipping State" at bounding box center [194, 257] width 18 height 16
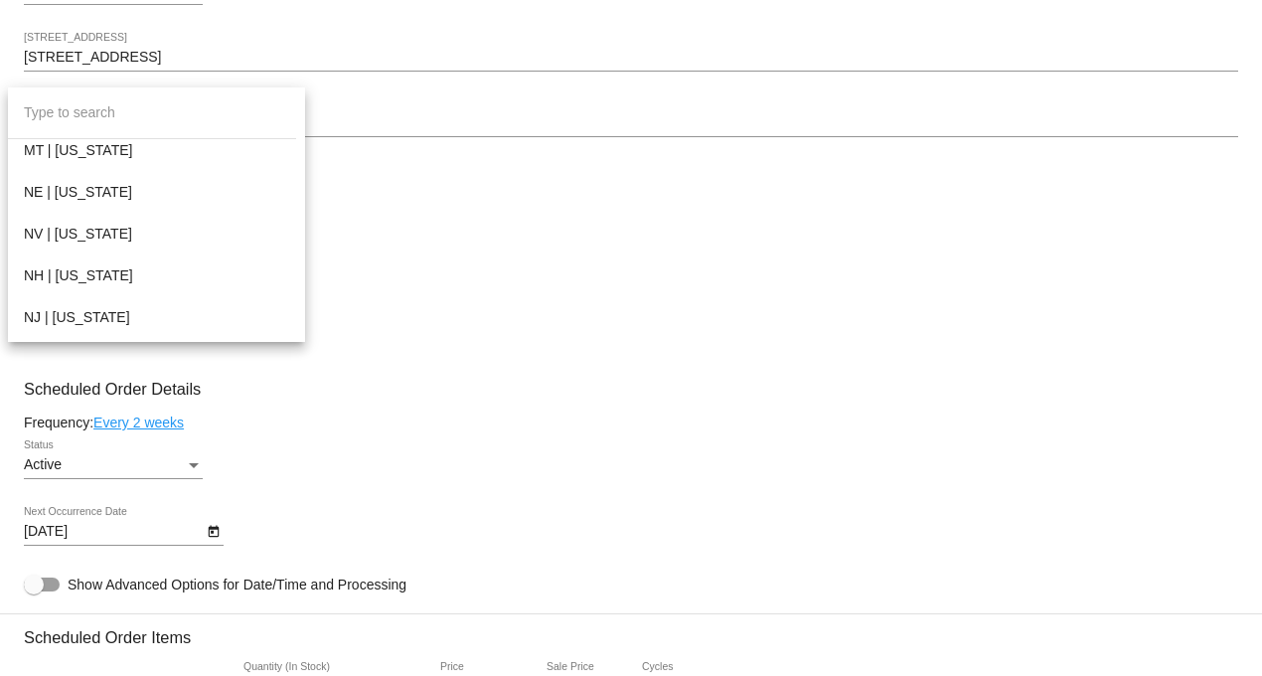
scroll to position [1435, 0]
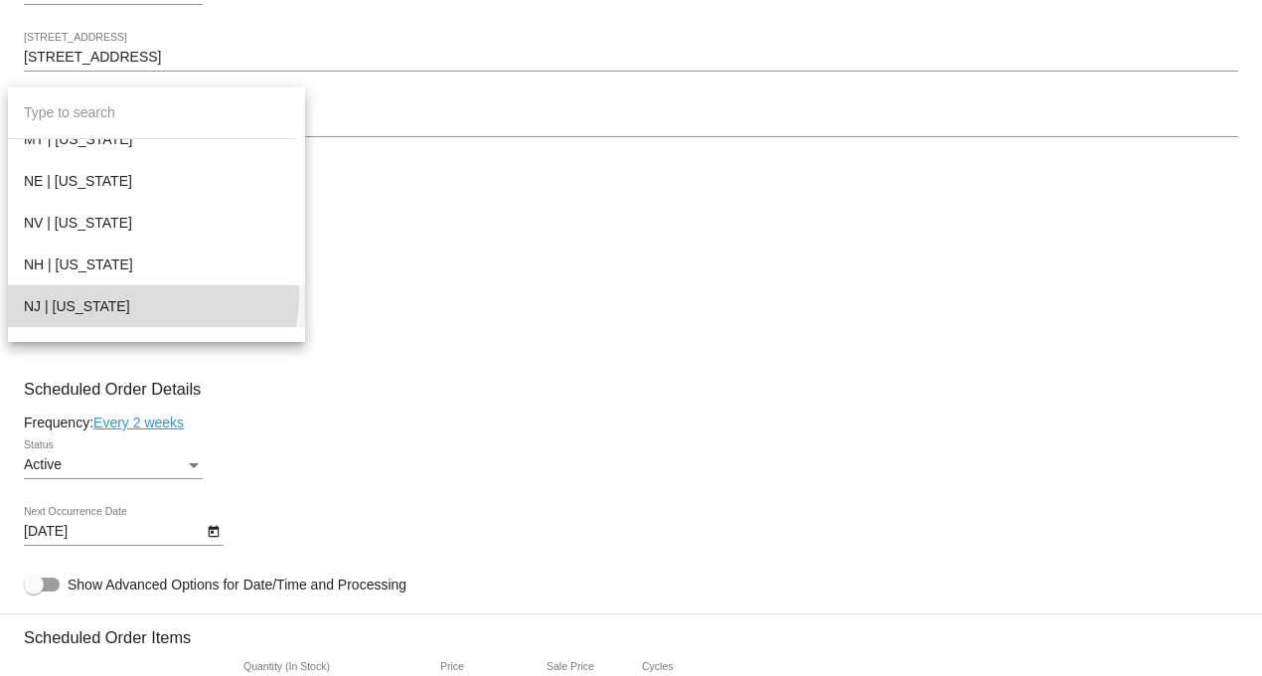
click at [136, 295] on span "NJ | New Jersey" at bounding box center [156, 306] width 265 height 42
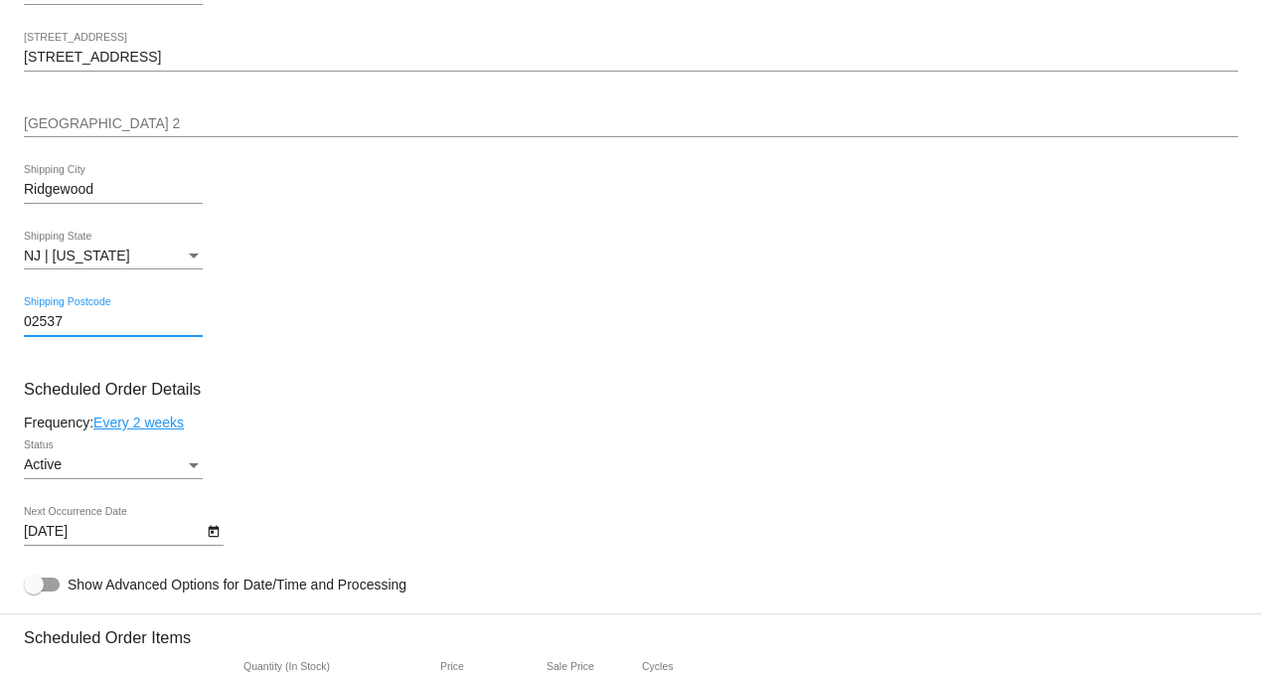
drag, startPoint x: 94, startPoint y: 330, endPoint x: -18, endPoint y: 328, distance: 112.3
click at [0, 328] on html "arrow_back Scheduled Order #373602 Active more_vert Last Processing Cycle ID: 3…" at bounding box center [631, 338] width 1262 height 676
type input "07450"
click at [487, 334] on mat-card "Customer 1224139: Nancy Bowlin nancbw@aol.com Customer Shipping Enter Shipping …" at bounding box center [631, 671] width 1262 height 2044
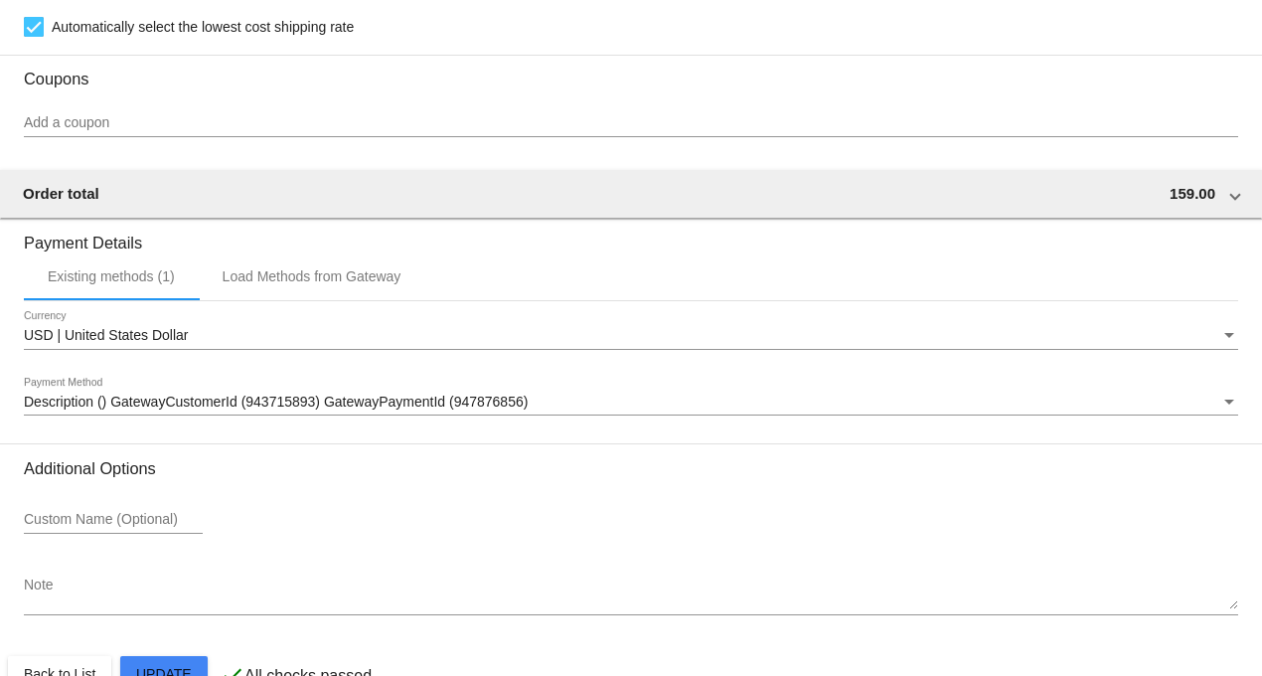
scroll to position [1804, 0]
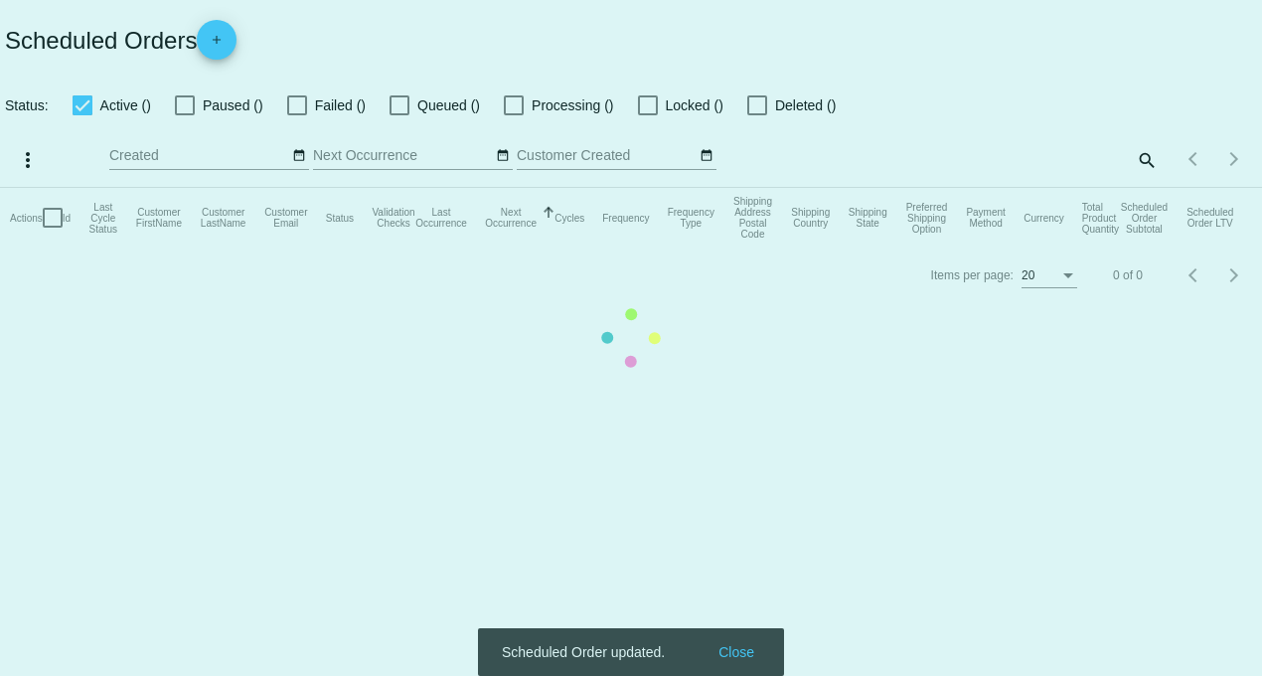
checkbox input "true"
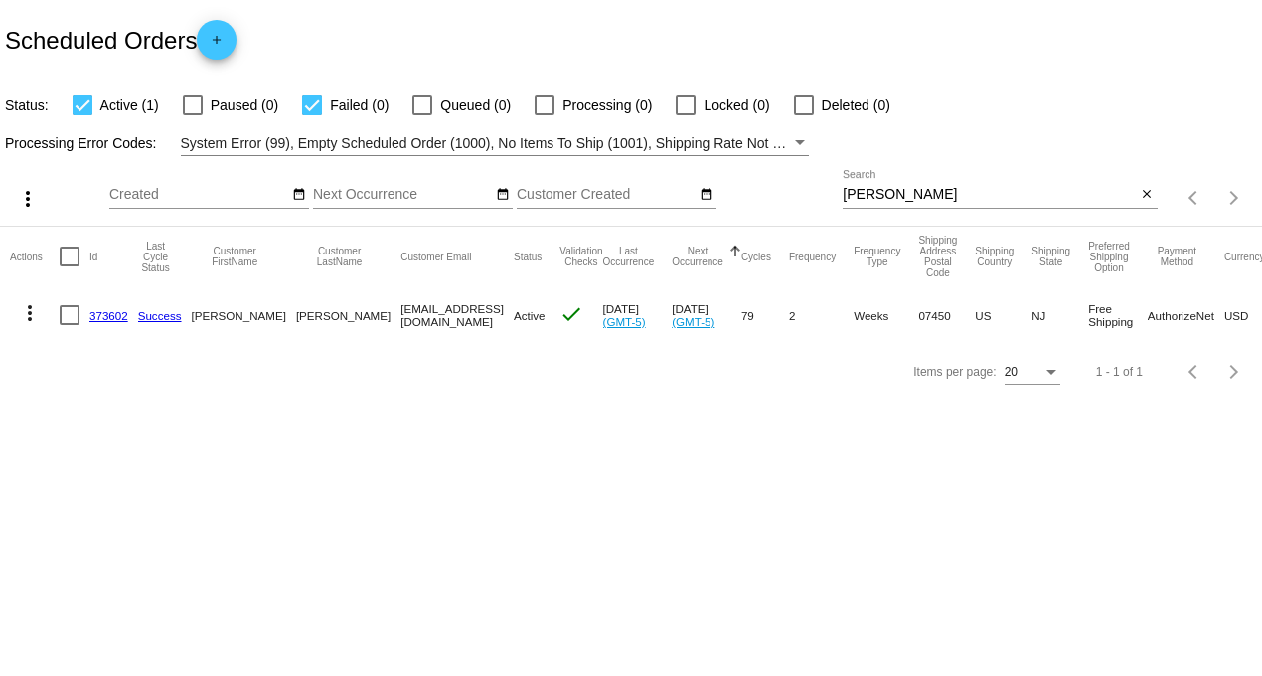
click at [102, 313] on link "373602" at bounding box center [108, 315] width 39 height 13
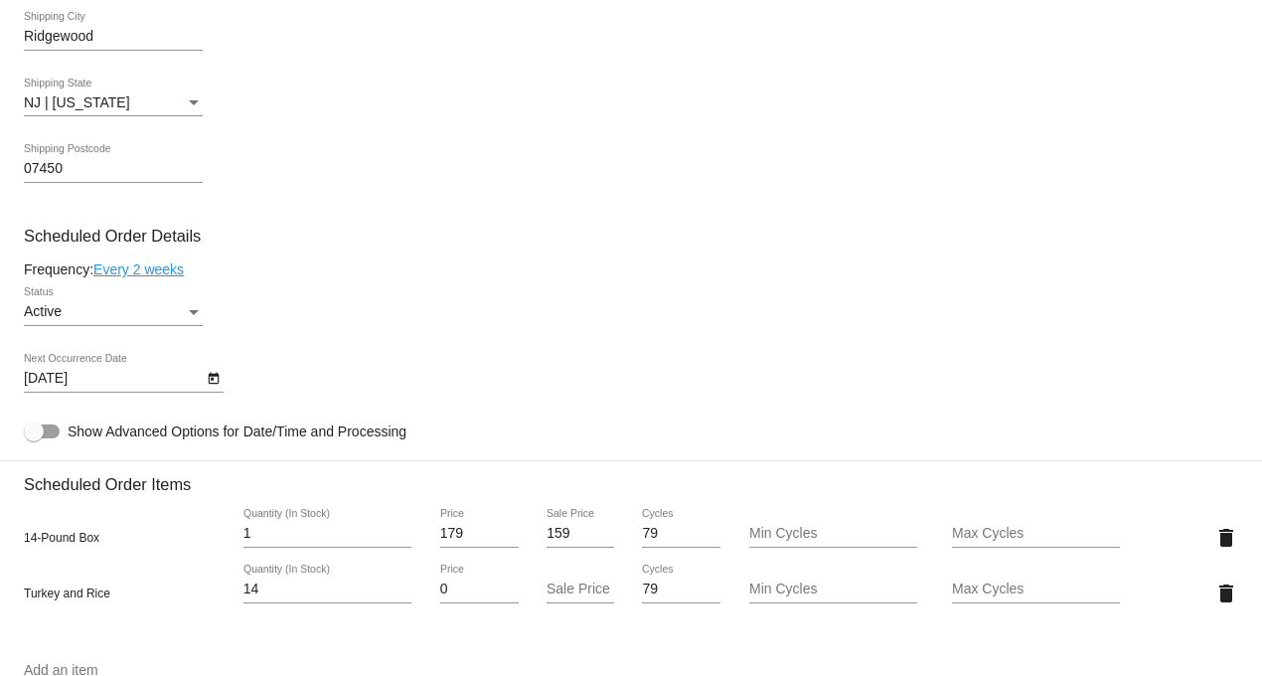
scroll to position [441, 0]
